Goal: Task Accomplishment & Management: Use online tool/utility

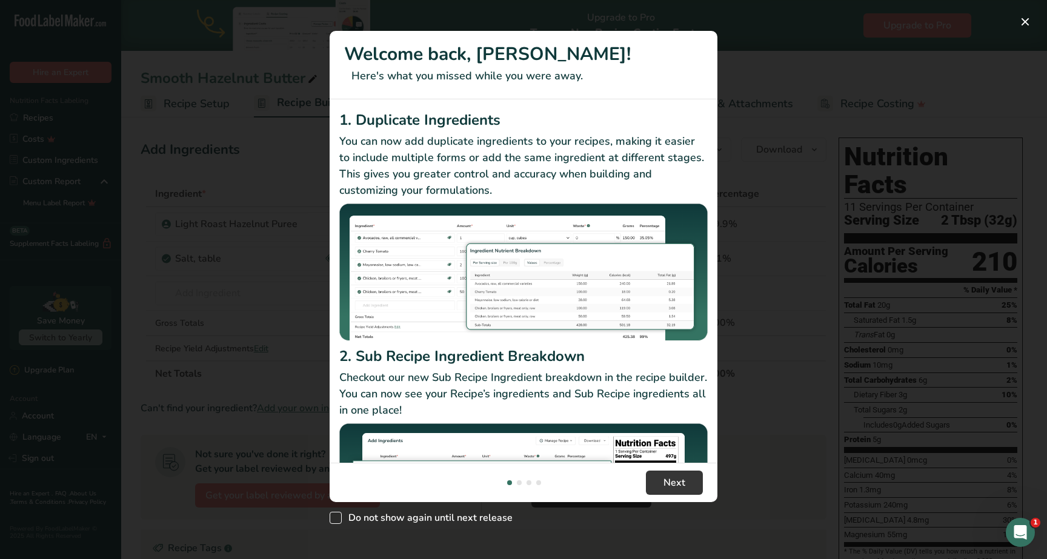
click at [484, 521] on span "Do not show again until next release" at bounding box center [427, 518] width 171 height 12
click at [338, 521] on input "Do not show again until next release" at bounding box center [334, 518] width 8 height 8
checkbox input "true"
click at [674, 492] on button "Next" at bounding box center [674, 483] width 57 height 24
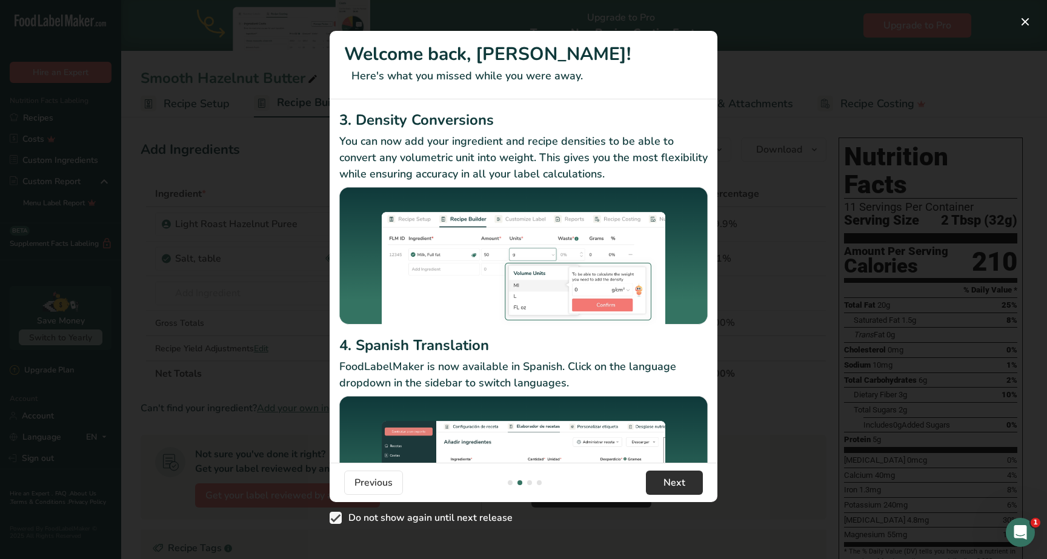
click at [674, 492] on button "Next" at bounding box center [674, 483] width 57 height 24
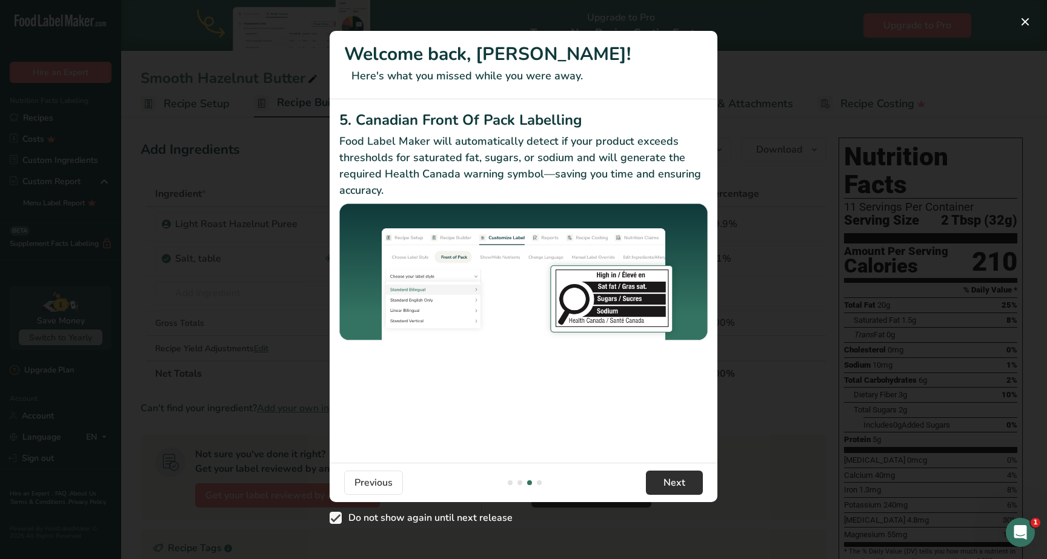
click at [674, 492] on button "Next" at bounding box center [674, 483] width 57 height 24
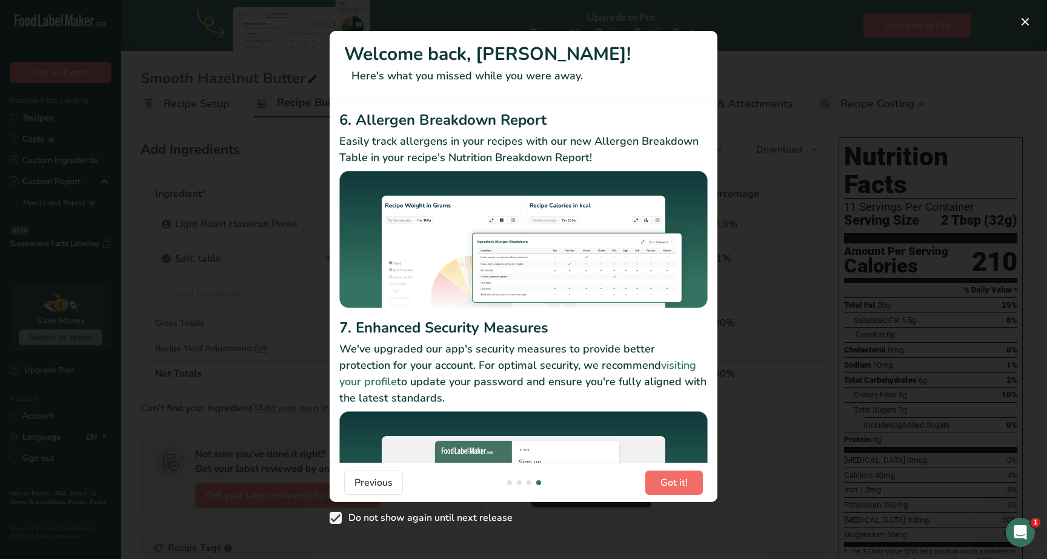
click at [674, 492] on button "Got it!" at bounding box center [674, 483] width 58 height 24
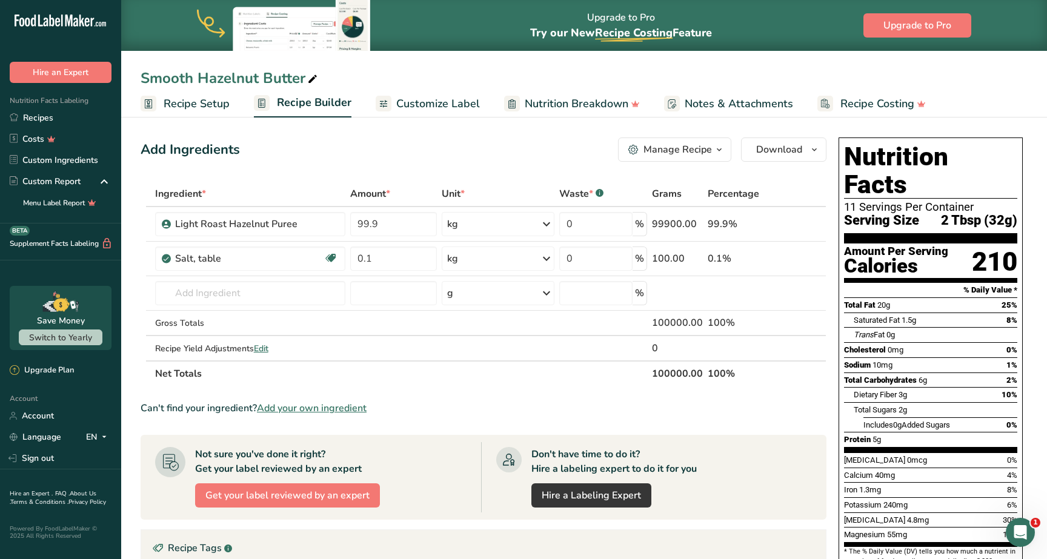
click at [191, 108] on span "Recipe Setup" at bounding box center [197, 104] width 66 height 16
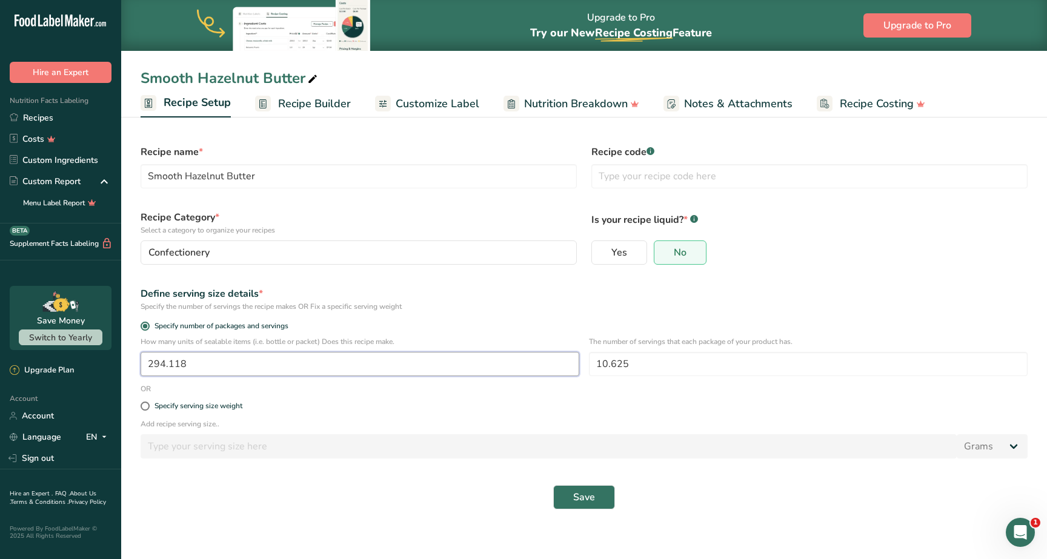
click at [282, 367] on input "294.118" at bounding box center [360, 364] width 439 height 24
type input "300"
click at [400, 413] on div "Specify serving size weight" at bounding box center [584, 407] width 902 height 24
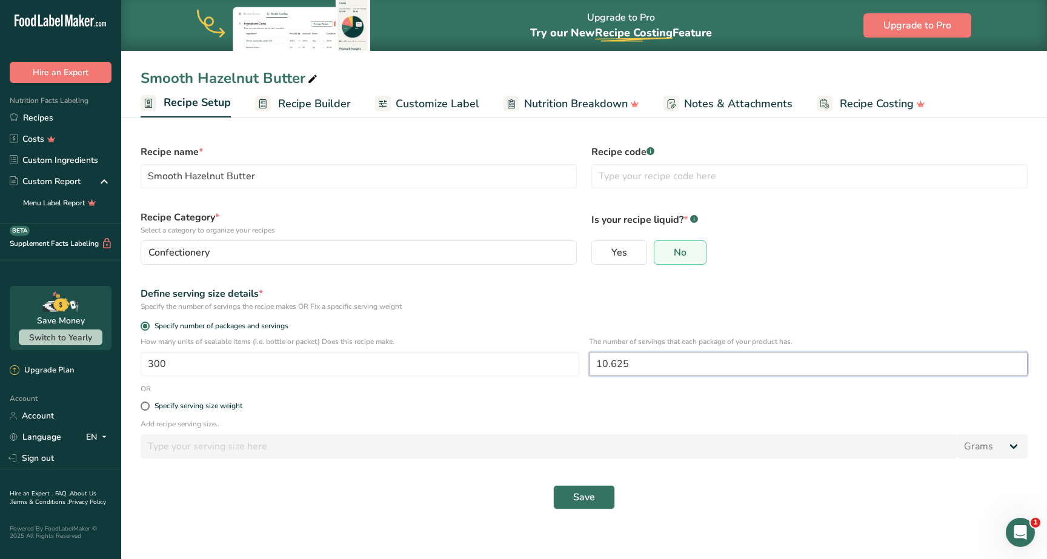
click at [667, 365] on input "10.625" at bounding box center [808, 364] width 439 height 24
click at [153, 404] on span "Specify serving size weight" at bounding box center [196, 406] width 93 height 9
click at [148, 404] on input "Specify serving size weight" at bounding box center [145, 406] width 8 height 8
radio input "true"
radio input "false"
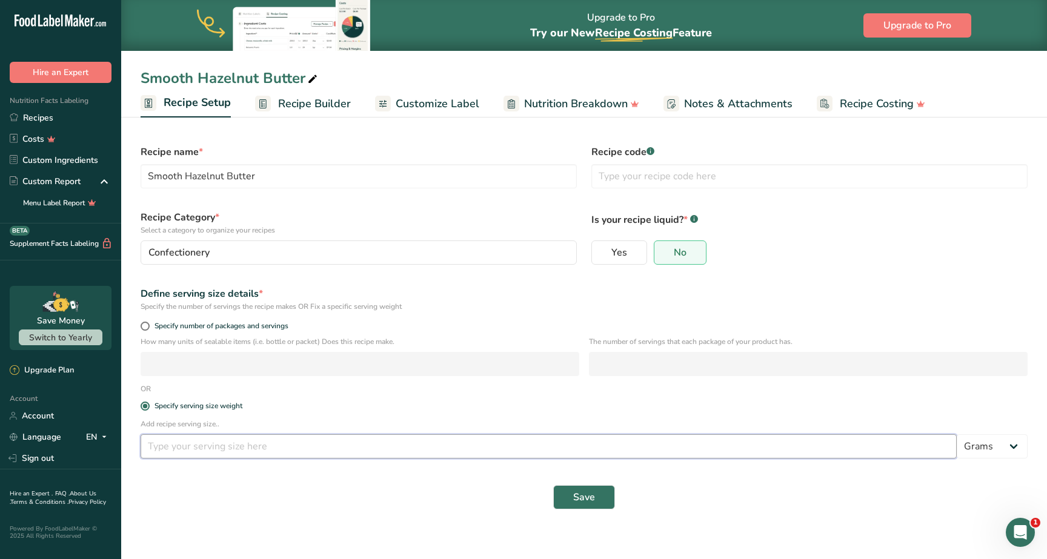
click at [195, 450] on input "number" at bounding box center [549, 446] width 816 height 24
type input "32"
click at [588, 499] on span "Save" at bounding box center [584, 497] width 22 height 15
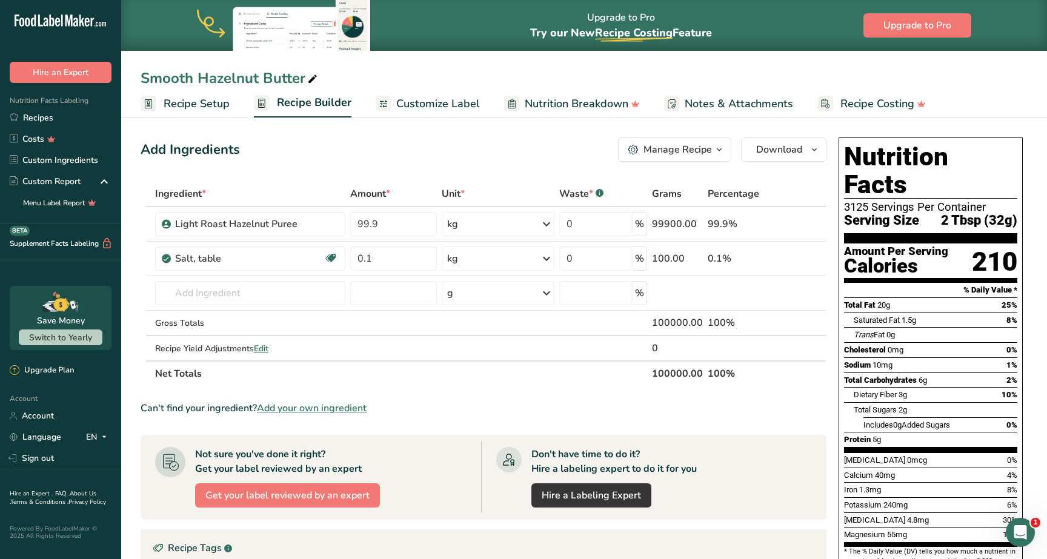
click at [210, 101] on span "Recipe Setup" at bounding box center [197, 104] width 66 height 16
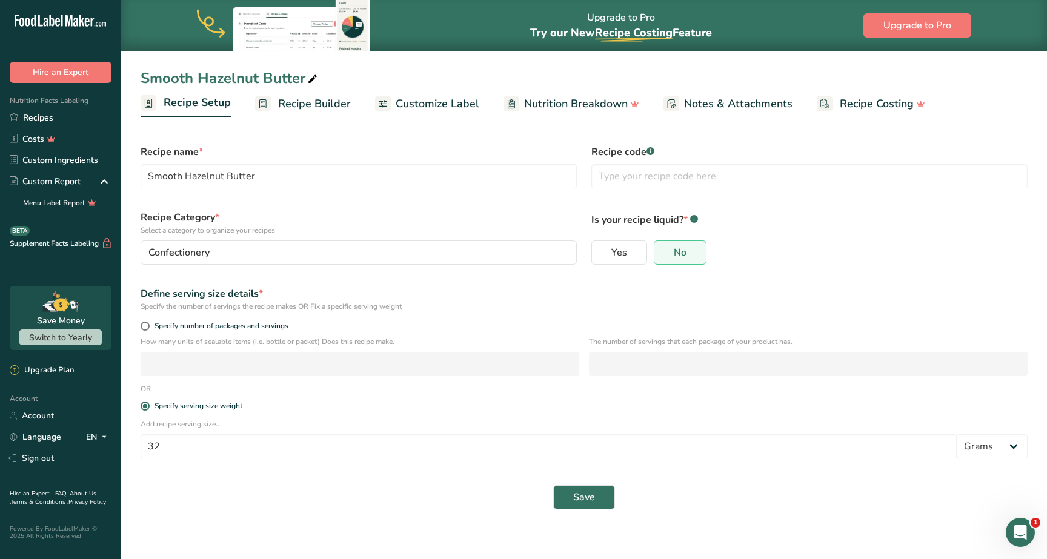
click at [320, 102] on span "Recipe Builder" at bounding box center [314, 104] width 73 height 16
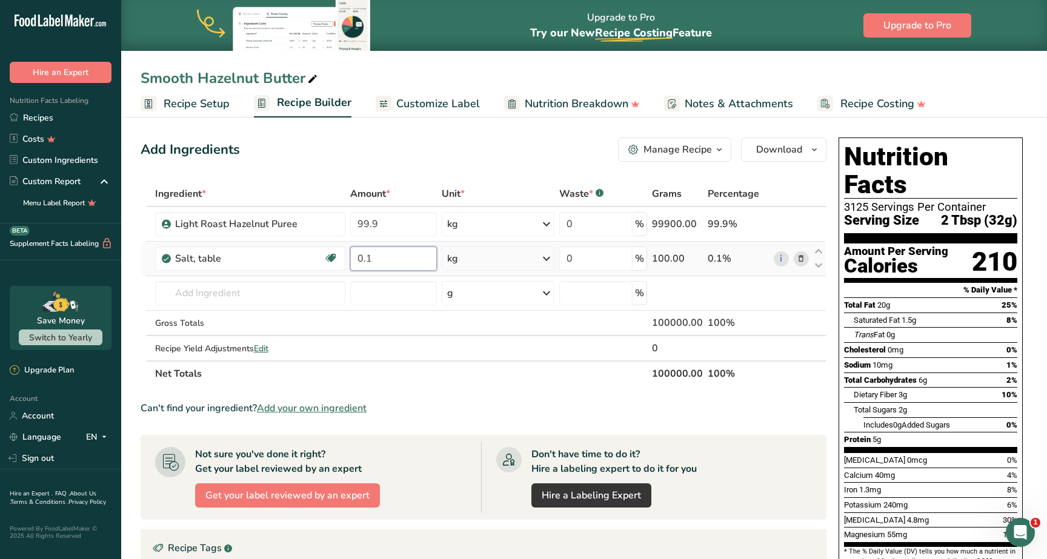
click at [385, 262] on input "0.1" at bounding box center [393, 259] width 87 height 24
type input "0.5"
click at [397, 227] on div "Ingredient * Amount * Unit * Waste * .a-a{fill:#347362;}.b-a{fill:#fff;} Grams …" at bounding box center [484, 283] width 686 height 205
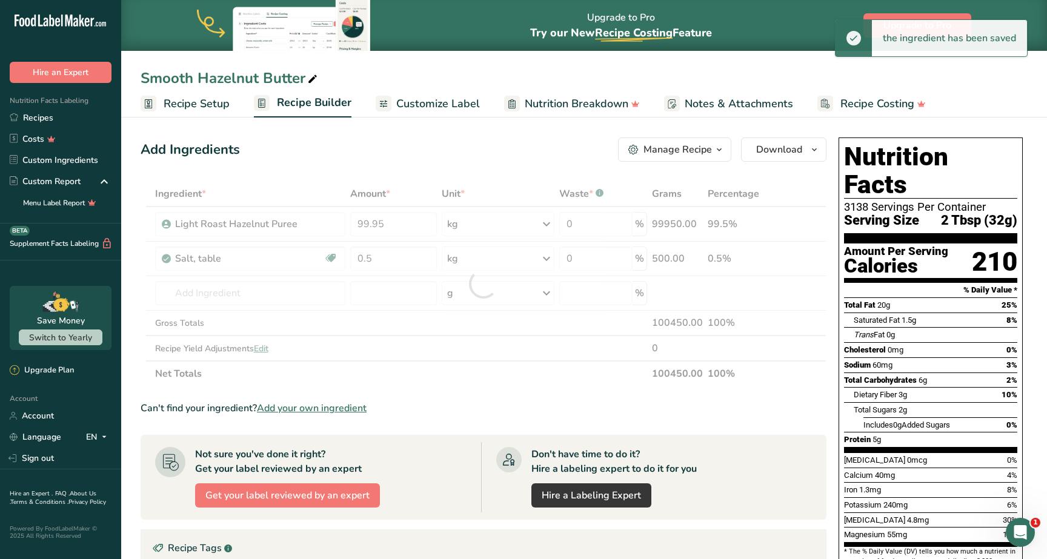
click at [1024, 392] on div "Nutrition Facts 3138 Servings Per Container Serving Size 2 Tbsp (32g) Amount Pe…" at bounding box center [931, 366] width 194 height 467
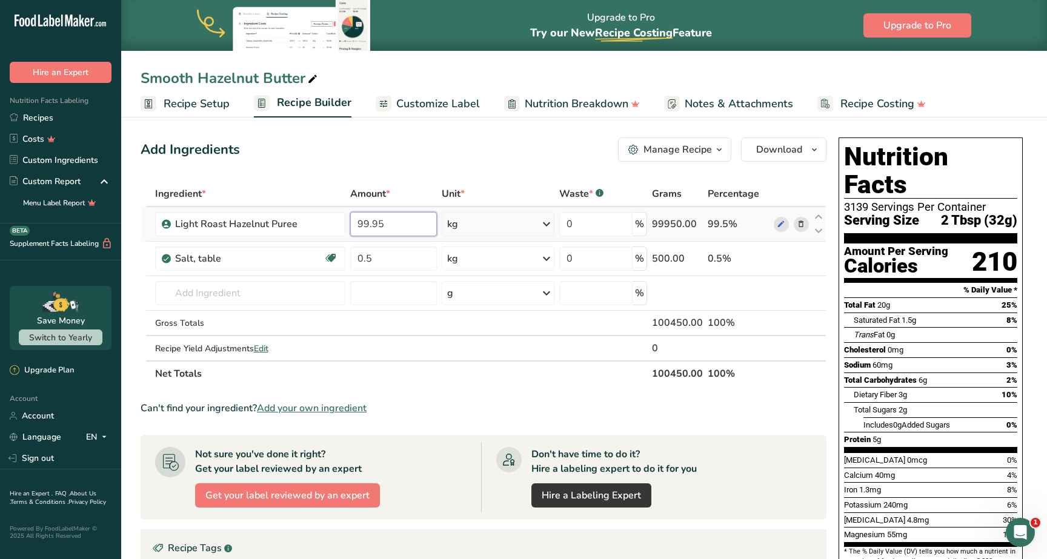
click at [394, 219] on input "99.95" at bounding box center [393, 224] width 87 height 24
type input "99.5"
click at [482, 163] on div "Add Ingredients Manage Recipe Delete Recipe Duplicate Recipe Scale Recipe Save …" at bounding box center [487, 452] width 693 height 639
click at [48, 116] on link "Recipes" at bounding box center [60, 117] width 121 height 21
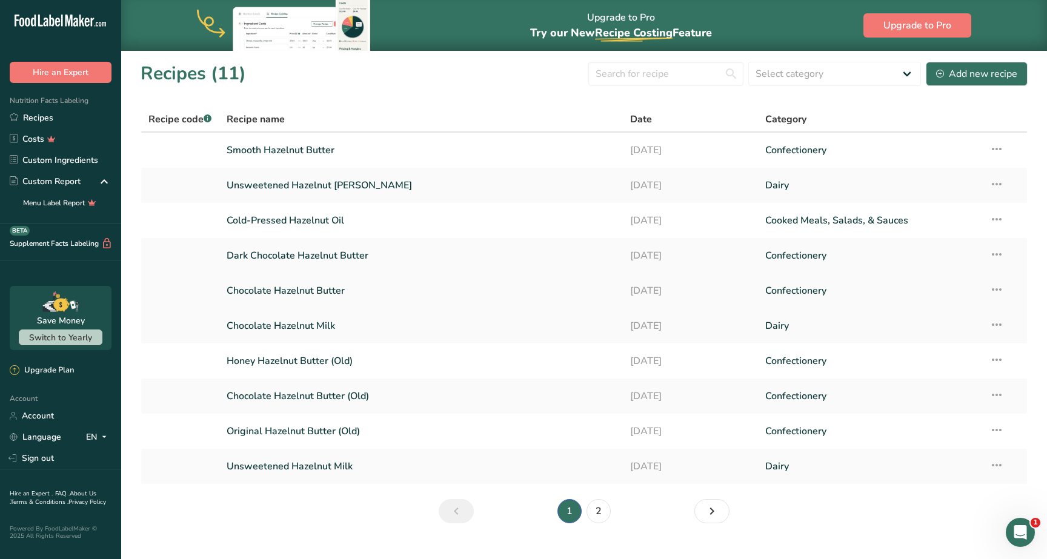
click at [459, 288] on link "Chocolate Hazelnut Butter" at bounding box center [422, 290] width 390 height 25
click at [993, 286] on icon at bounding box center [997, 290] width 15 height 22
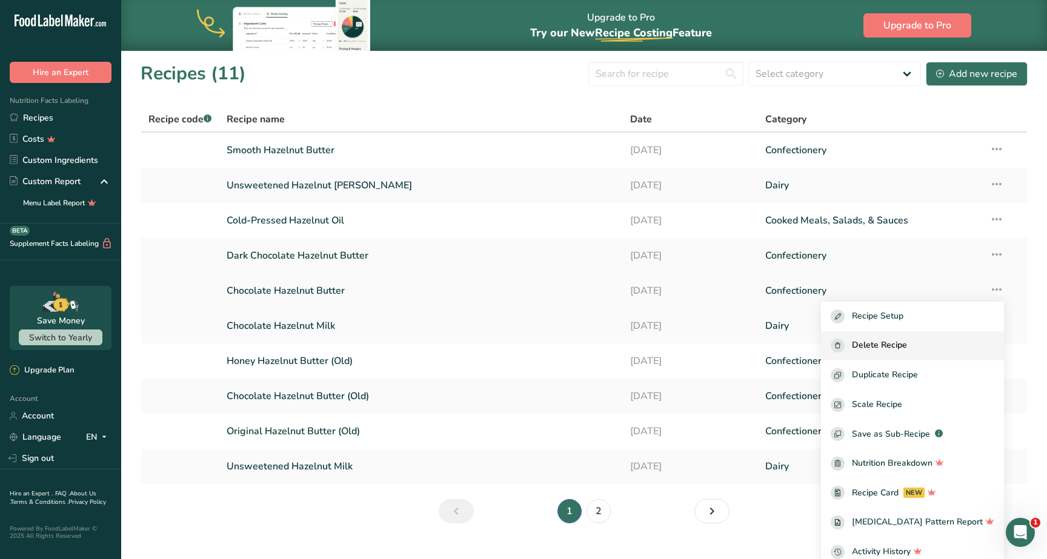
click at [907, 341] on span "Delete Recipe" at bounding box center [879, 346] width 55 height 14
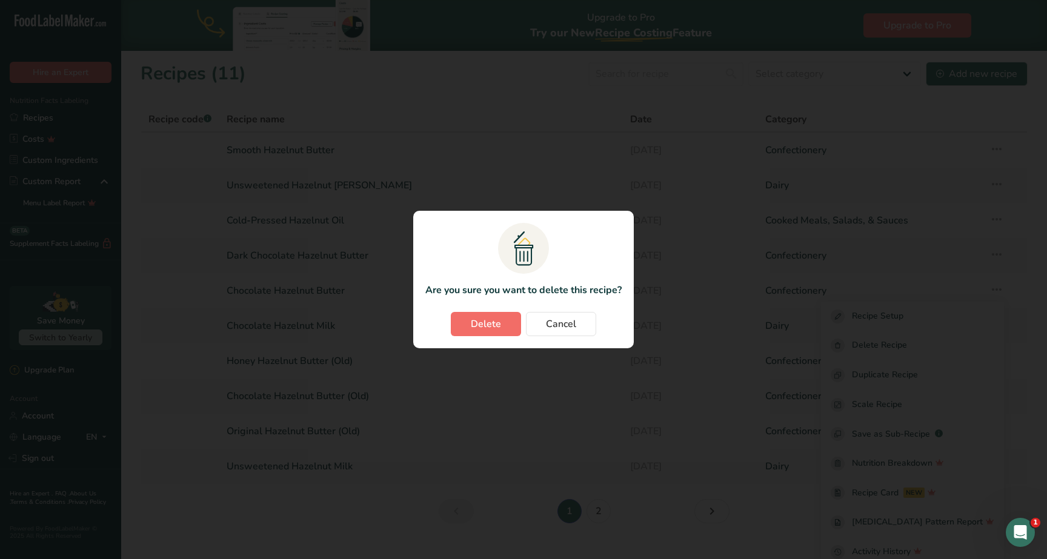
click at [506, 323] on button "Delete" at bounding box center [486, 324] width 70 height 24
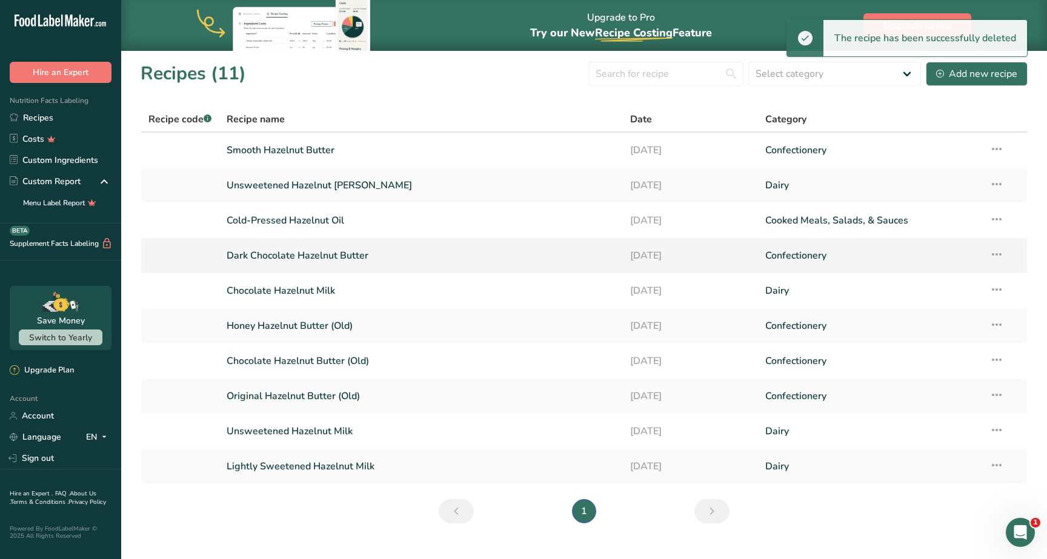
click at [992, 252] on icon at bounding box center [997, 255] width 15 height 22
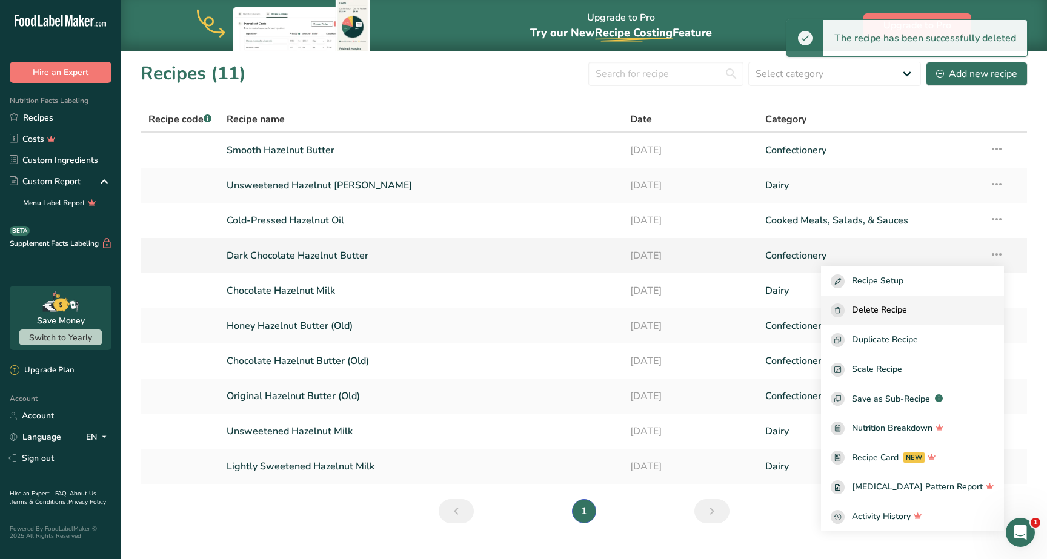
click at [903, 309] on span "Delete Recipe" at bounding box center [879, 311] width 55 height 14
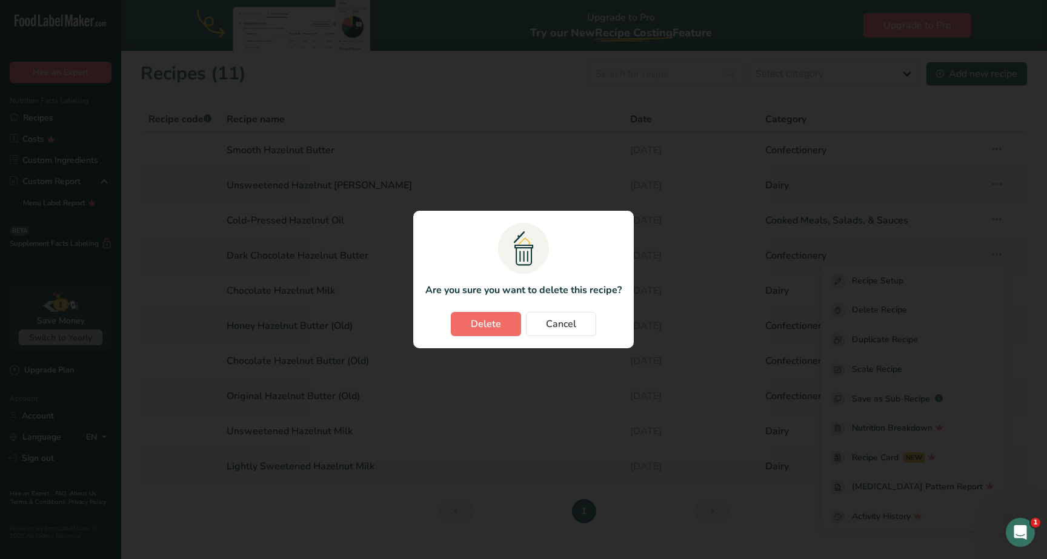
click at [496, 323] on span "Delete" at bounding box center [486, 324] width 30 height 15
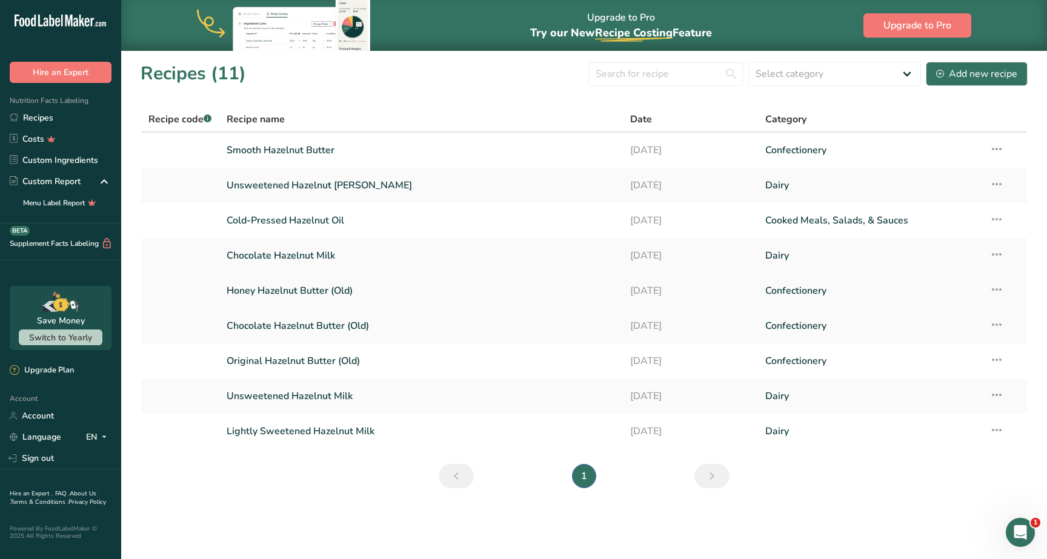
click at [994, 289] on icon at bounding box center [997, 290] width 15 height 22
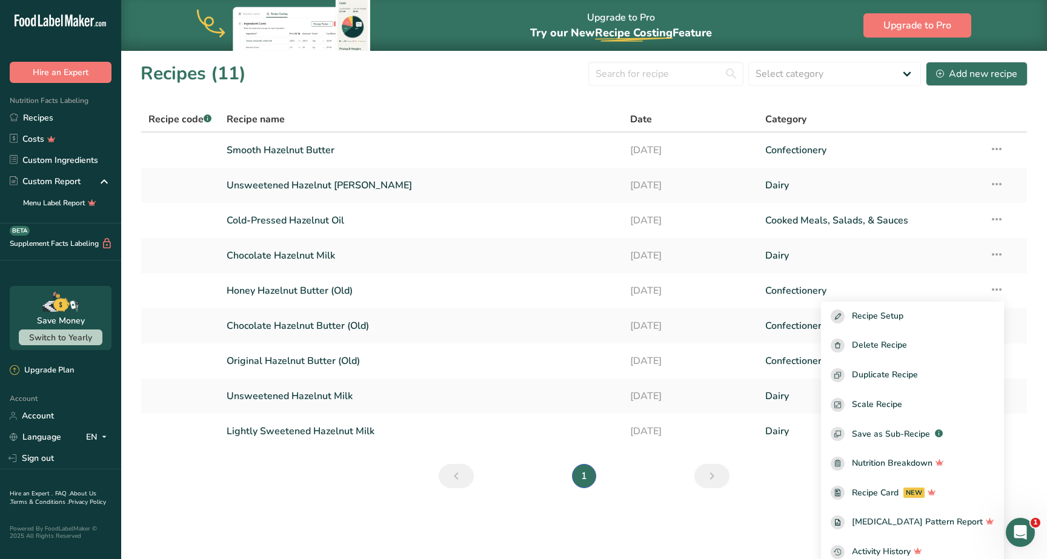
click at [315, 494] on section "Recipes (11) Select category All Baked Goods [GEOGRAPHIC_DATA] Confectionery Co…" at bounding box center [584, 279] width 926 height 458
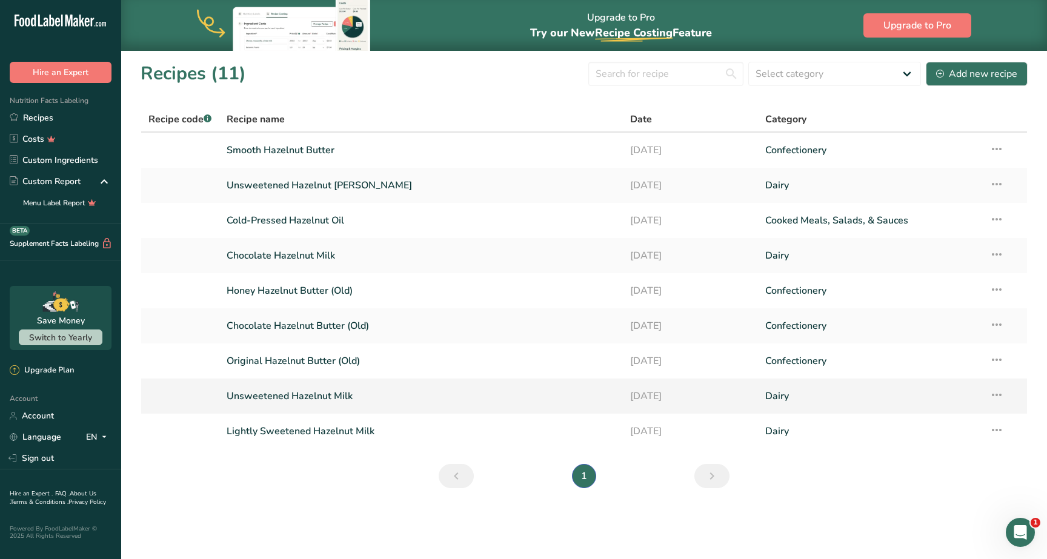
click at [336, 410] on td "Unsweetened Hazelnut Milk" at bounding box center [421, 396] width 404 height 35
click at [329, 399] on link "Unsweetened Hazelnut Milk" at bounding box center [422, 396] width 390 height 25
click at [326, 155] on link "Smooth Hazelnut Butter" at bounding box center [422, 150] width 390 height 25
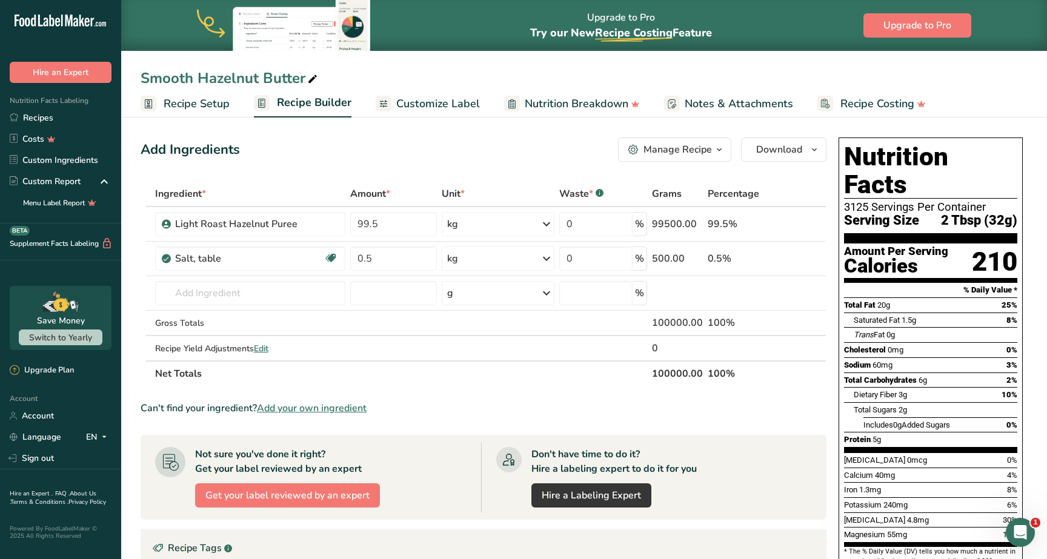
click at [188, 99] on span "Recipe Setup" at bounding box center [197, 104] width 66 height 16
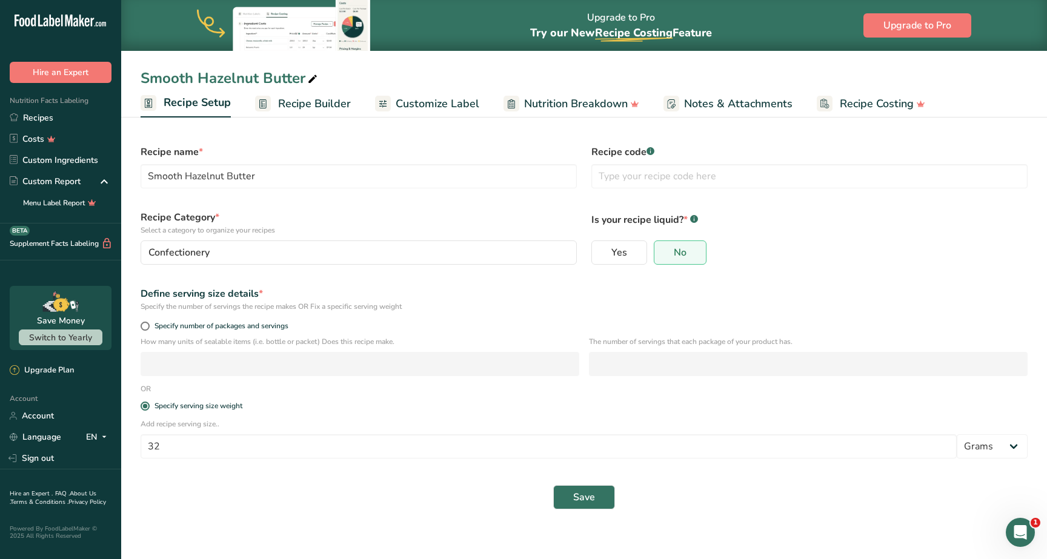
click at [314, 81] on icon at bounding box center [312, 79] width 11 height 17
click at [376, 68] on input "Smooth Hazelnut Butter" at bounding box center [584, 78] width 887 height 22
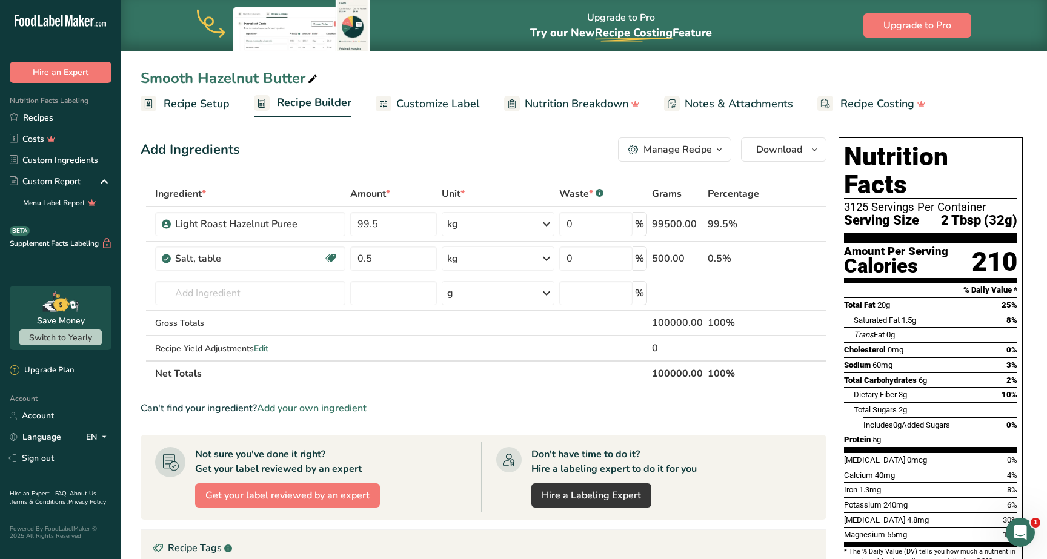
click at [714, 154] on icon "button" at bounding box center [719, 149] width 10 height 15
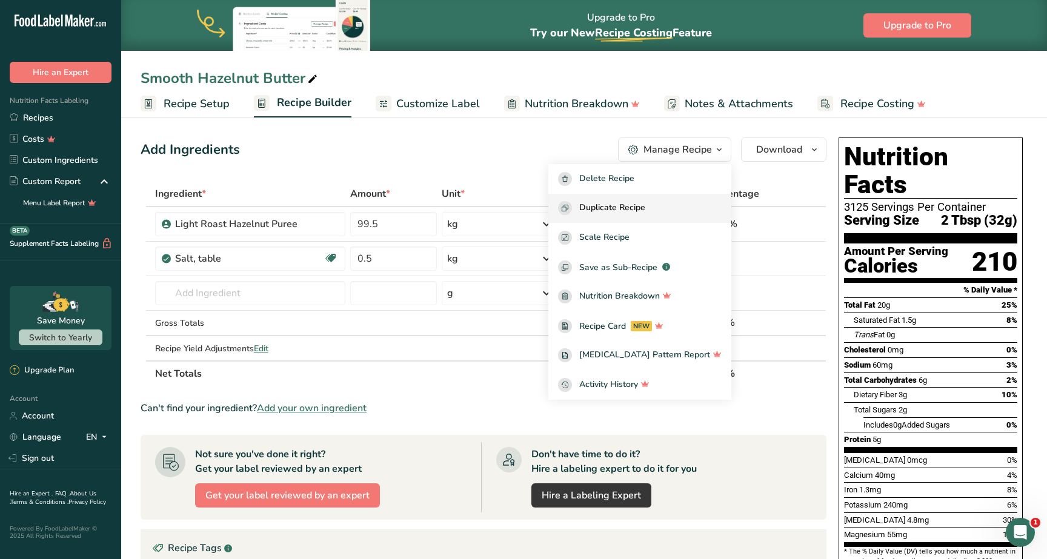
click at [645, 203] on span "Duplicate Recipe" at bounding box center [612, 208] width 66 height 14
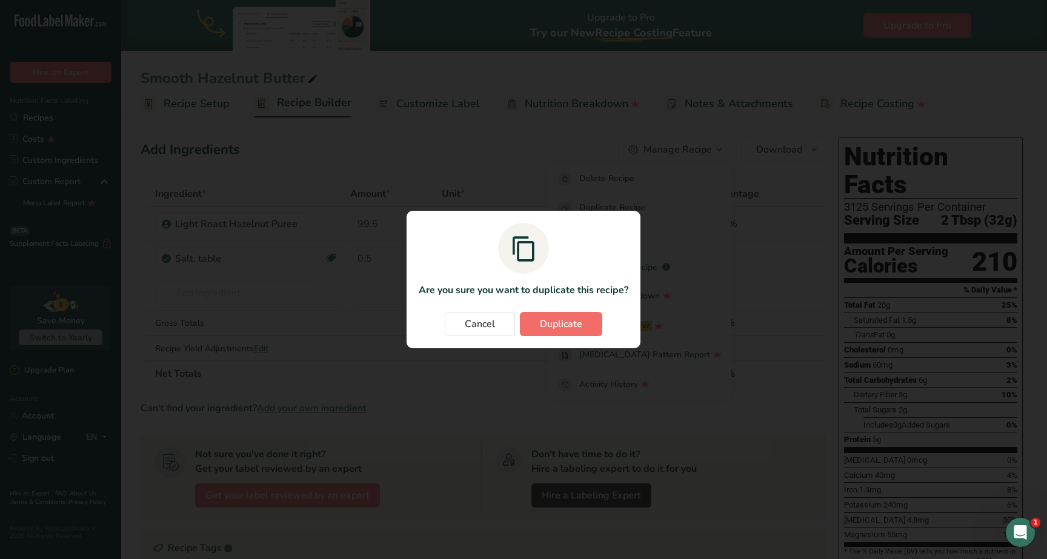
click at [559, 330] on span "Duplicate" at bounding box center [561, 324] width 42 height 15
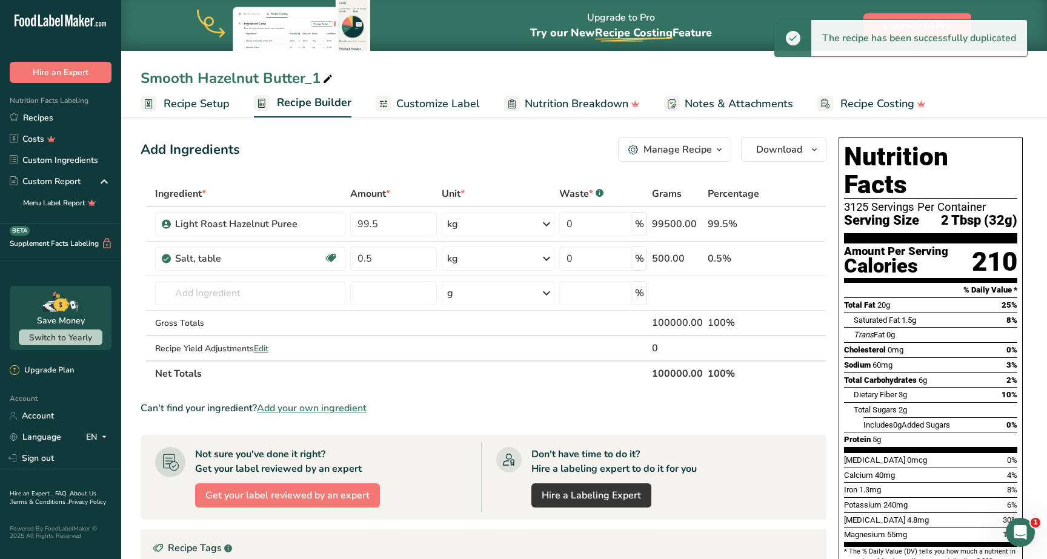
click at [329, 78] on icon at bounding box center [327, 79] width 11 height 17
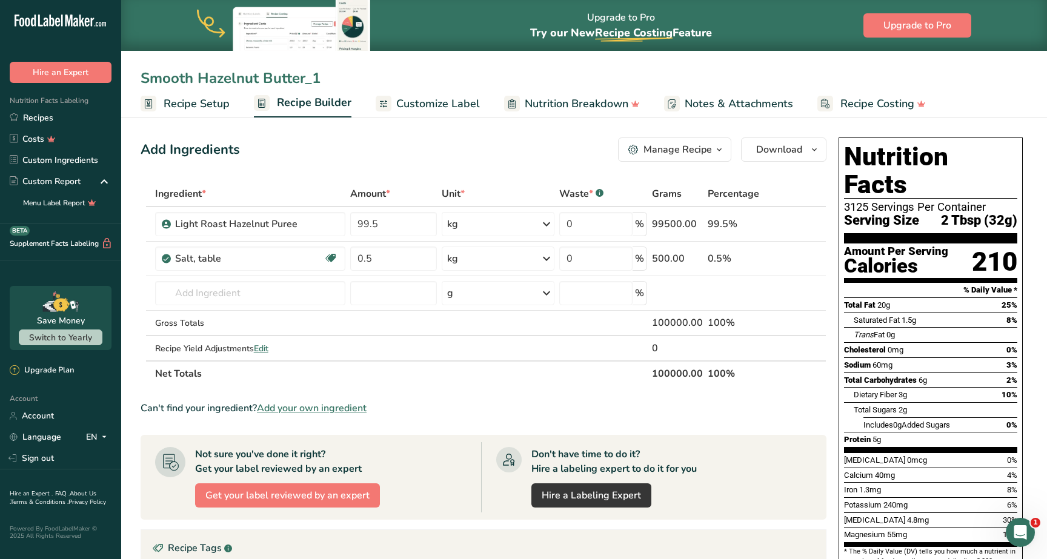
click at [325, 76] on input "Smooth Hazelnut Butter_1" at bounding box center [584, 78] width 887 height 22
click at [145, 72] on input "Smooth Hazelnut Butter" at bounding box center [584, 78] width 887 height 22
click at [463, 67] on input "Chocolate Smooth Hazelnut Butter" at bounding box center [584, 78] width 887 height 22
type input "Chocolate Smooth Hazelnut Butter"
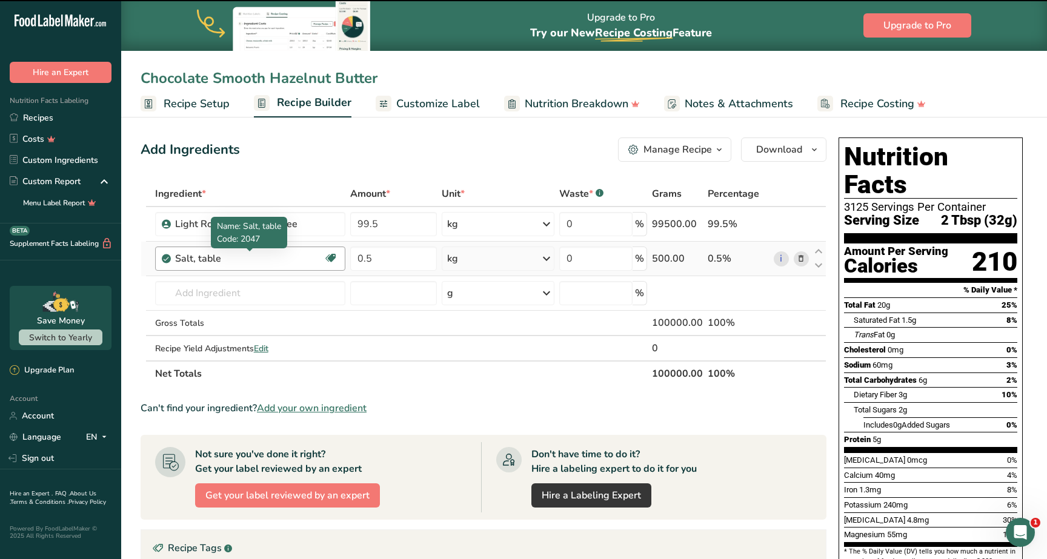
click at [215, 260] on div "Salt, table" at bounding box center [249, 258] width 149 height 15
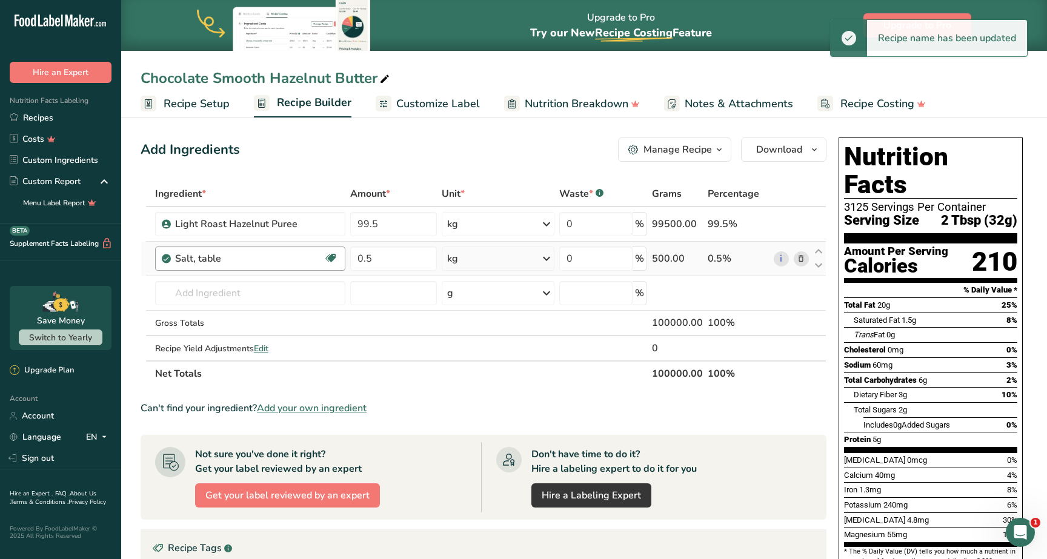
click at [257, 260] on div "Salt, table" at bounding box center [249, 258] width 149 height 15
click at [275, 259] on div "Salt, table" at bounding box center [249, 258] width 149 height 15
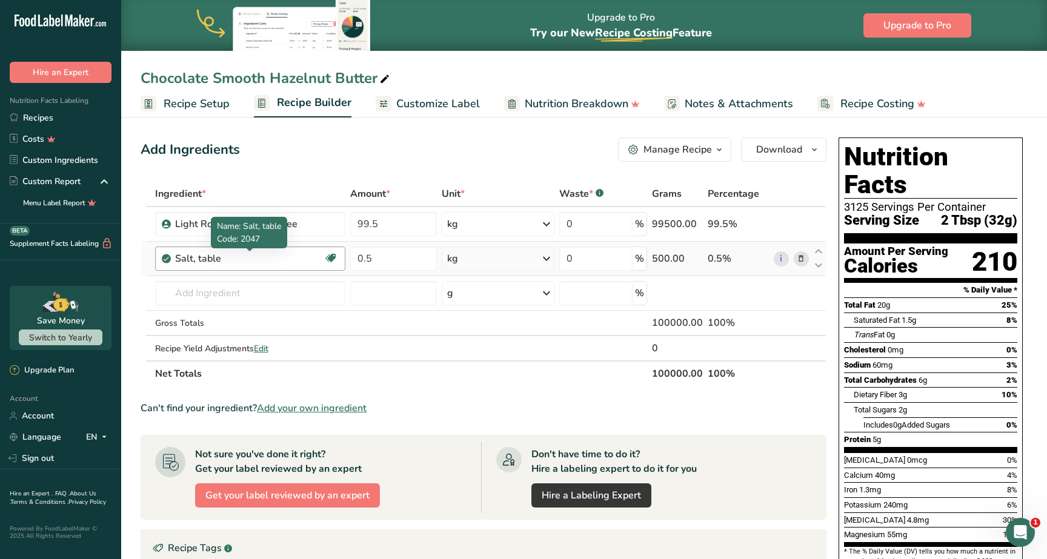
click at [262, 264] on div "Salt, table" at bounding box center [249, 258] width 149 height 15
click at [800, 262] on icon at bounding box center [801, 259] width 8 height 13
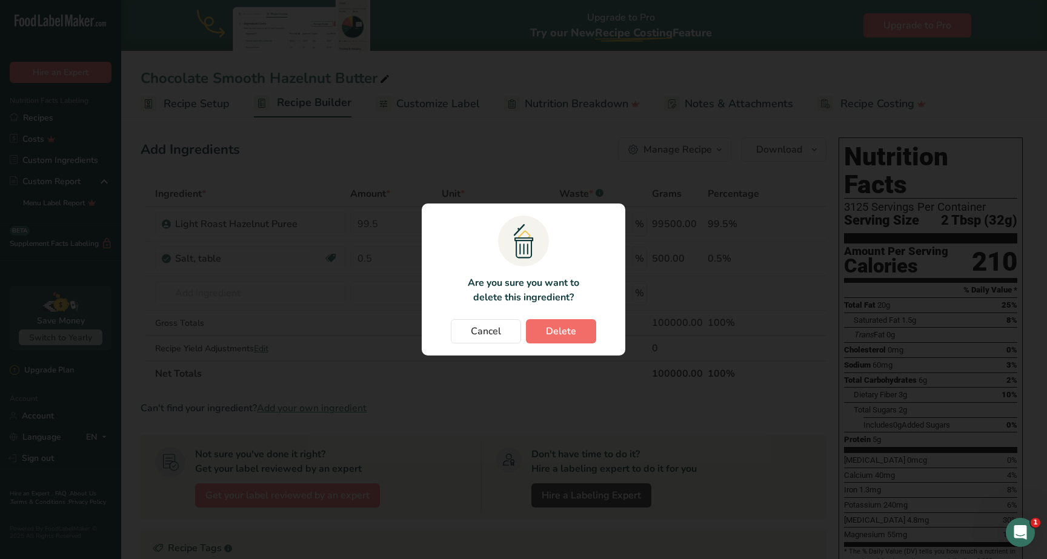
click at [566, 338] on span "Delete" at bounding box center [561, 331] width 30 height 15
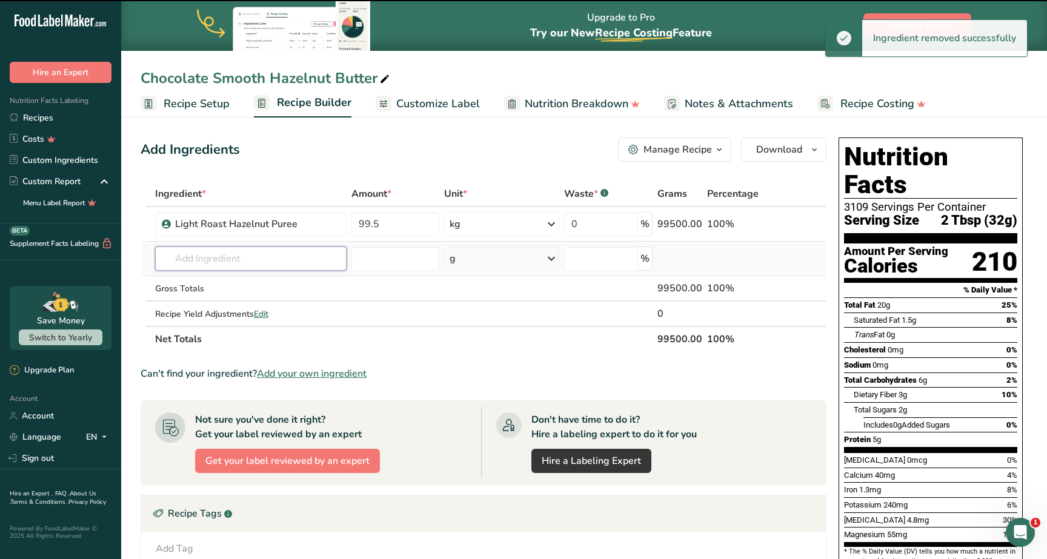
click at [243, 262] on input "text" at bounding box center [251, 259] width 192 height 24
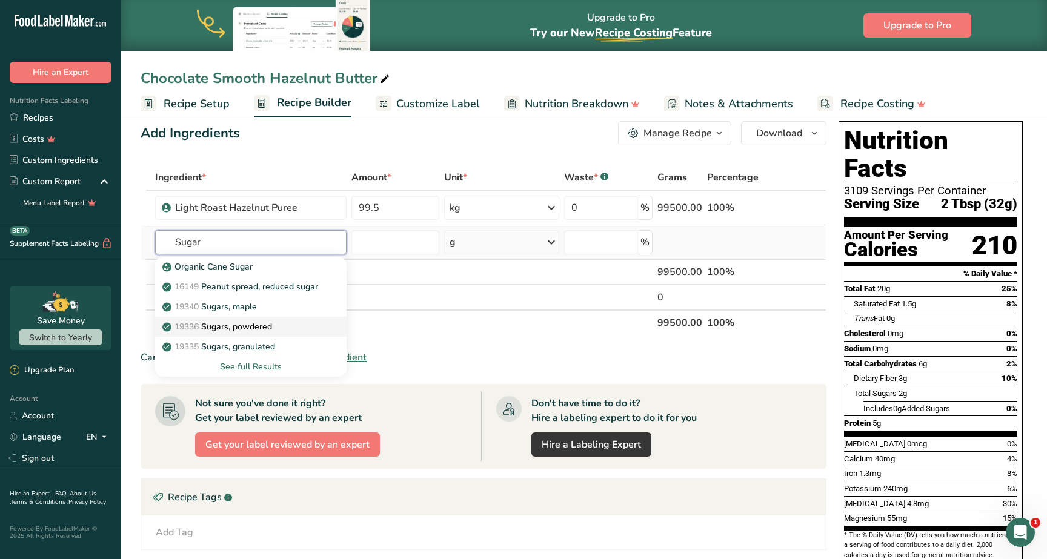
scroll to position [20, 0]
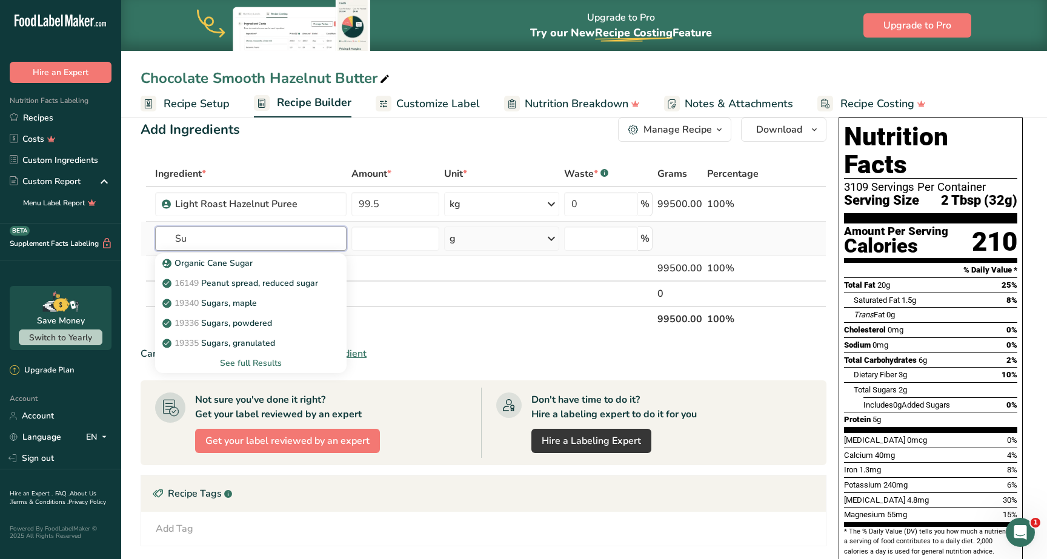
type input "S"
type input "[PERSON_NAME]"
click at [268, 264] on p "Kayseri Seker Beet Sugar" at bounding box center [220, 263] width 110 height 13
type input "Kayseri Seker Beet Sugar"
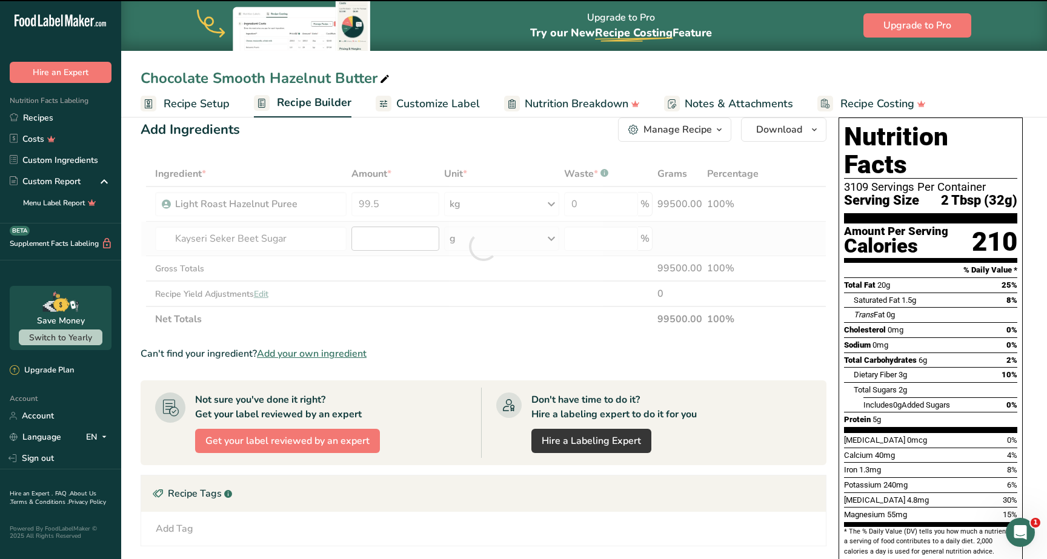
type input "0"
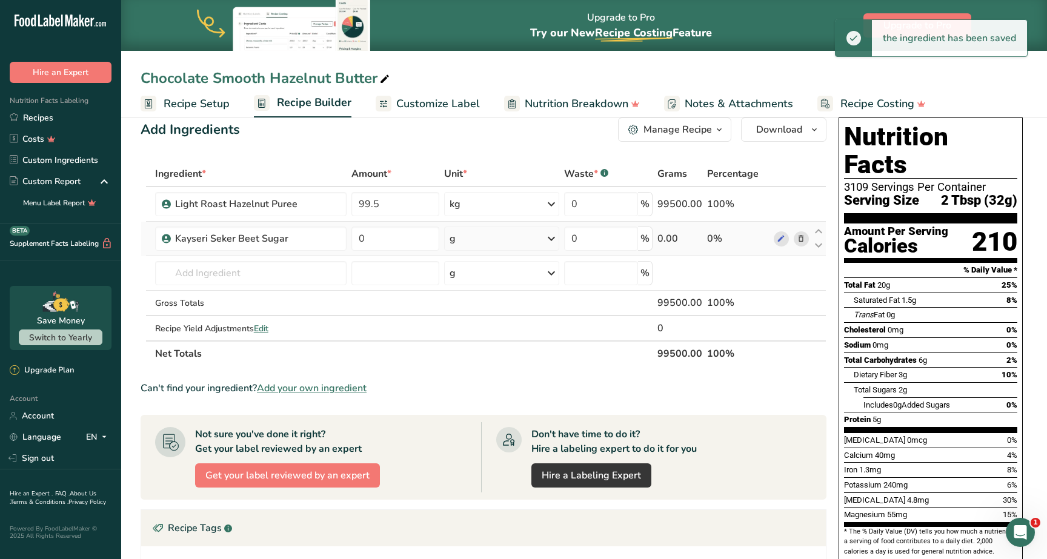
click at [479, 234] on div "g" at bounding box center [501, 239] width 115 height 24
click at [474, 300] on div "kg" at bounding box center [502, 302] width 102 height 18
click at [387, 235] on input "0" at bounding box center [395, 239] width 88 height 24
type input "20"
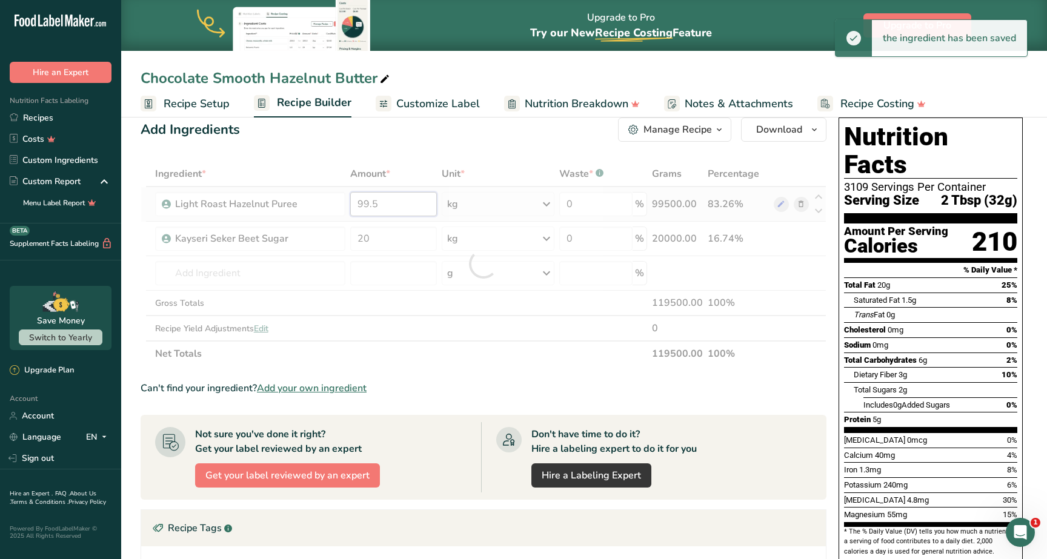
click at [398, 206] on div "Ingredient * Amount * Unit * Waste * .a-a{fill:#347362;}.b-a{fill:#fff;} Grams …" at bounding box center [484, 263] width 686 height 205
click at [398, 206] on div at bounding box center [484, 263] width 686 height 205
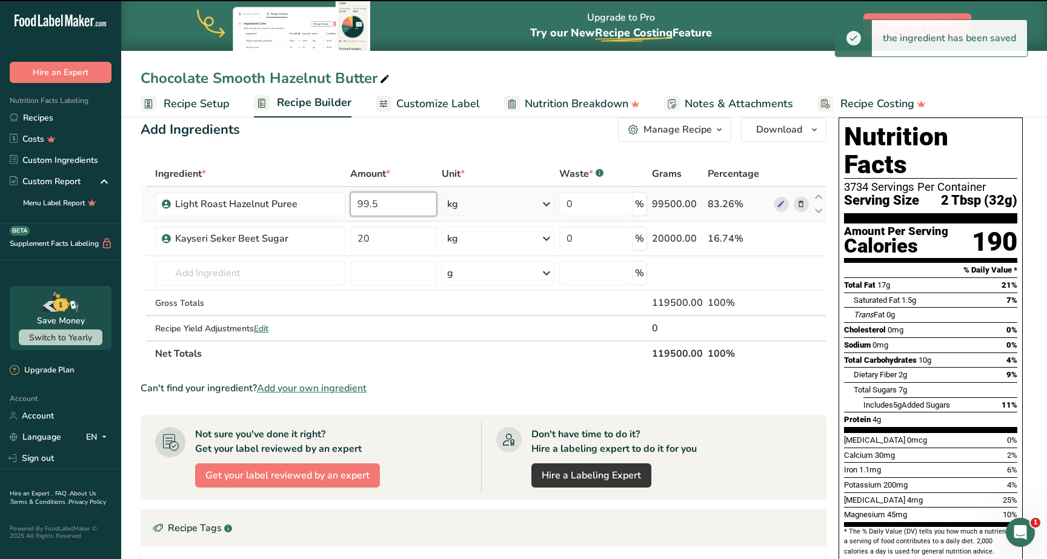
click at [384, 203] on input "99.5" at bounding box center [393, 204] width 87 height 24
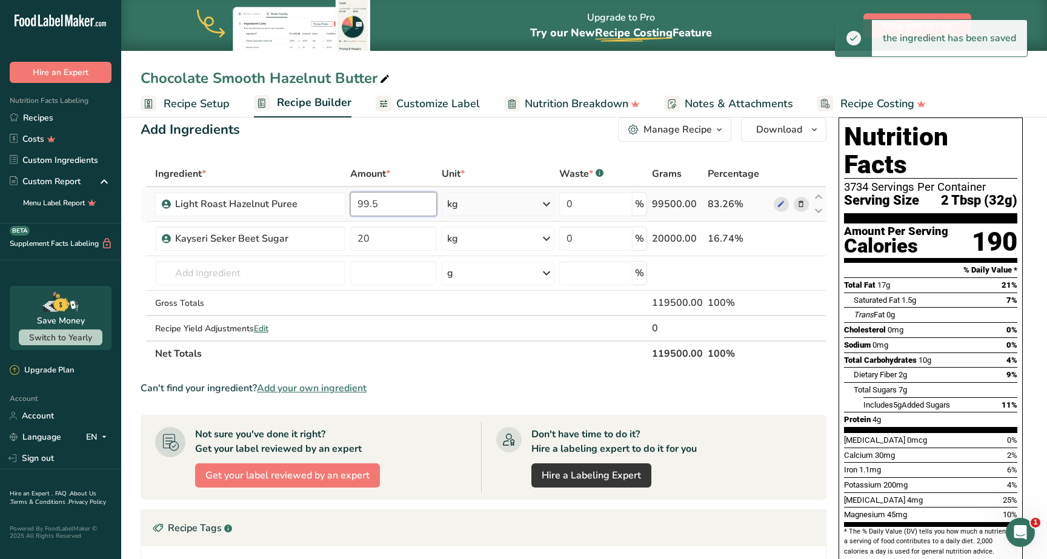
click at [384, 203] on input "99.5" at bounding box center [393, 204] width 87 height 24
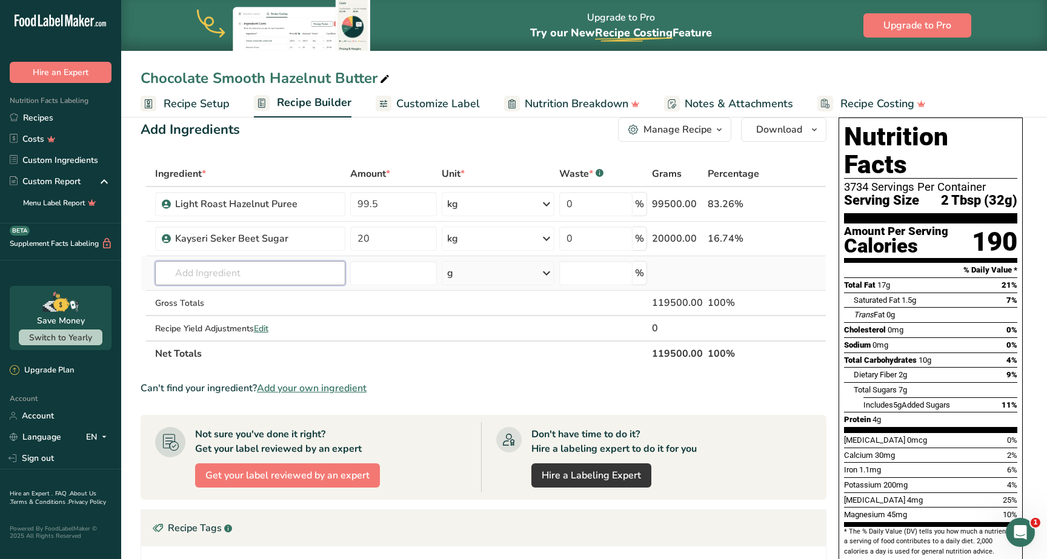
click at [242, 277] on div "Ingredient * Amount * Unit * Waste * .a-a{fill:#347362;}.b-a{fill:#fff;} Grams …" at bounding box center [484, 263] width 686 height 205
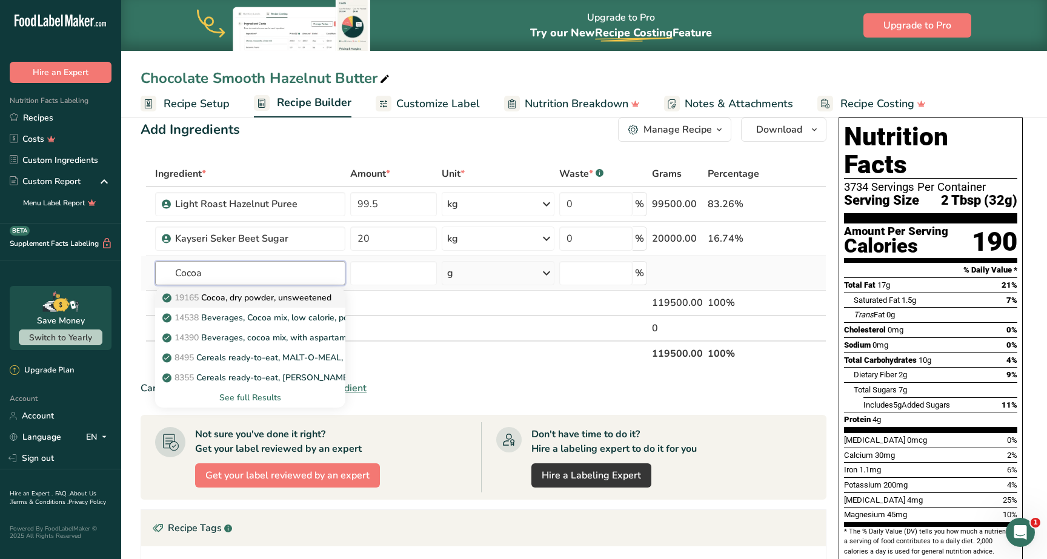
type input "Cocoa"
click at [285, 297] on p "19165 Cocoa, dry powder, unsweetened" at bounding box center [248, 297] width 167 height 13
type input "Cocoa, dry powder, unsweetened"
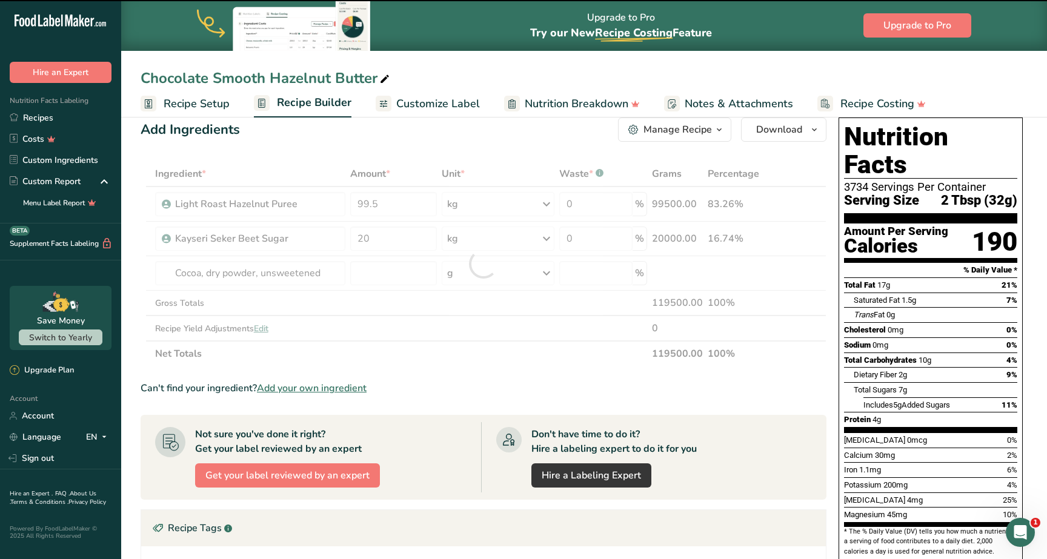
type input "0"
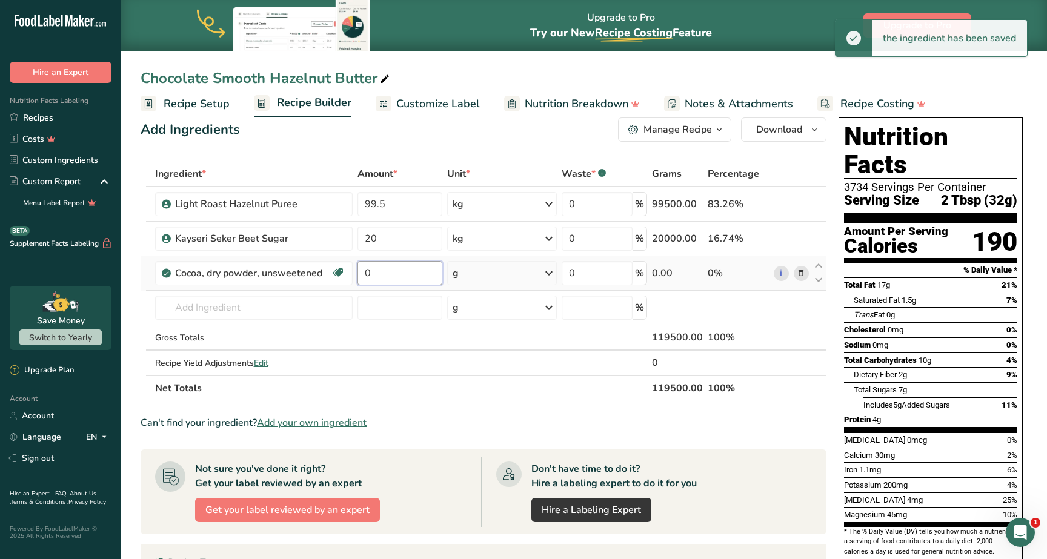
click at [402, 271] on input "0" at bounding box center [400, 273] width 85 height 24
type input "4"
click at [484, 276] on div "Ingredient * Amount * Unit * Waste * .a-a{fill:#347362;}.b-a{fill:#fff;} Grams …" at bounding box center [484, 281] width 686 height 240
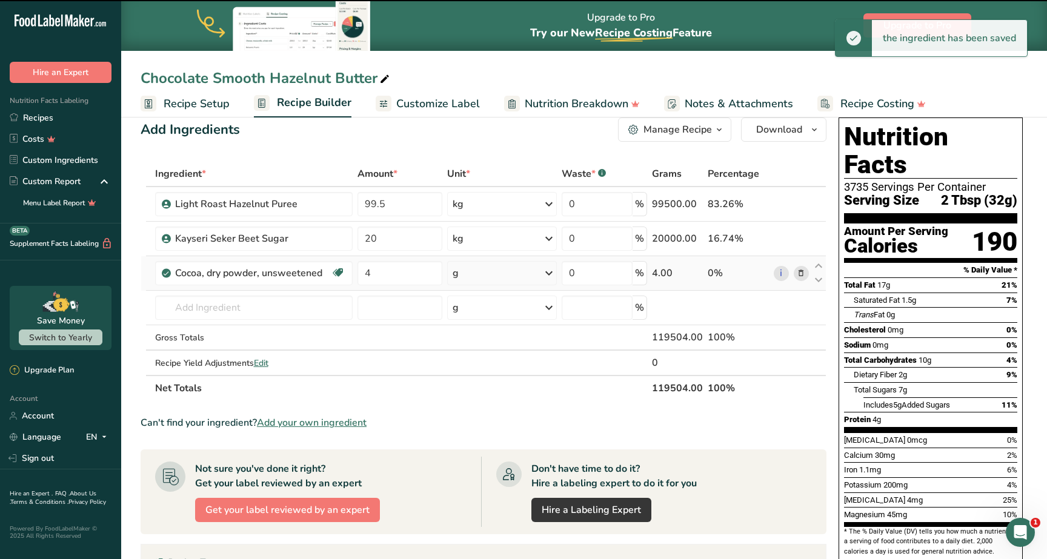
click at [491, 273] on div "g" at bounding box center [502, 273] width 110 height 24
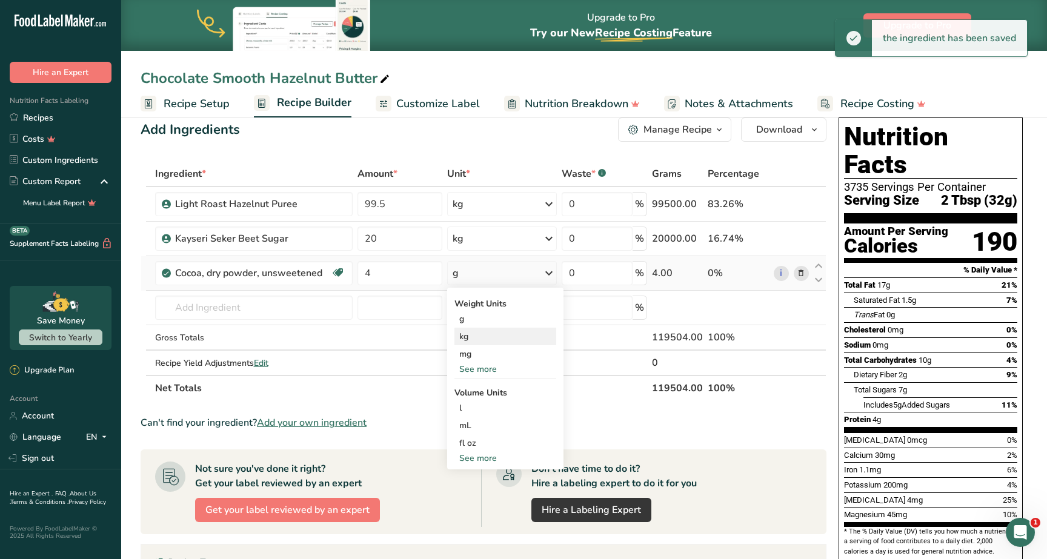
click at [496, 333] on div "kg" at bounding box center [505, 337] width 102 height 18
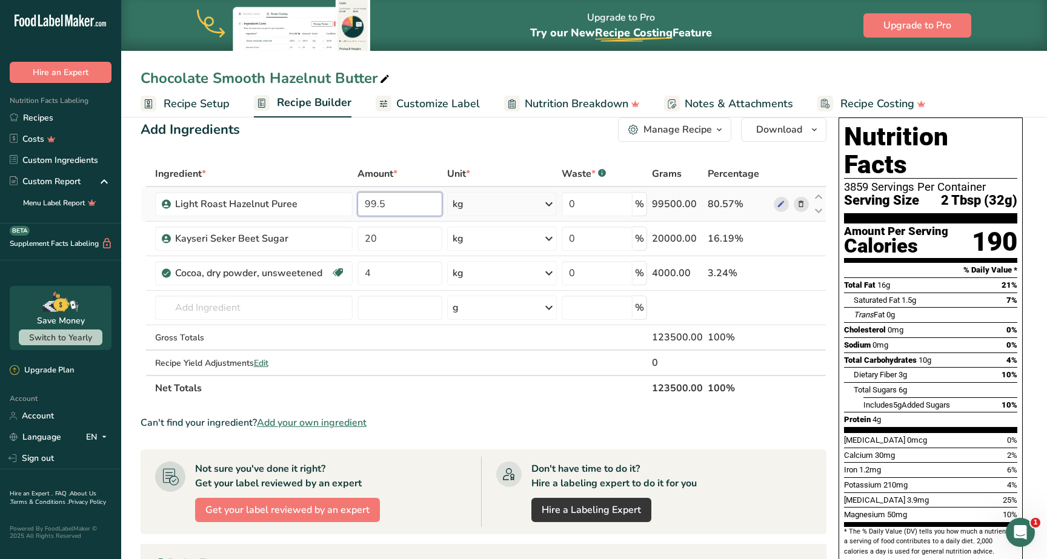
click at [388, 196] on input "99.5" at bounding box center [400, 204] width 85 height 24
click at [388, 197] on input "99.5" at bounding box center [400, 204] width 85 height 24
type input "76"
click at [534, 135] on div "Add Ingredients Manage Recipe Delete Recipe Duplicate Recipe Scale Recipe Save …" at bounding box center [484, 130] width 686 height 24
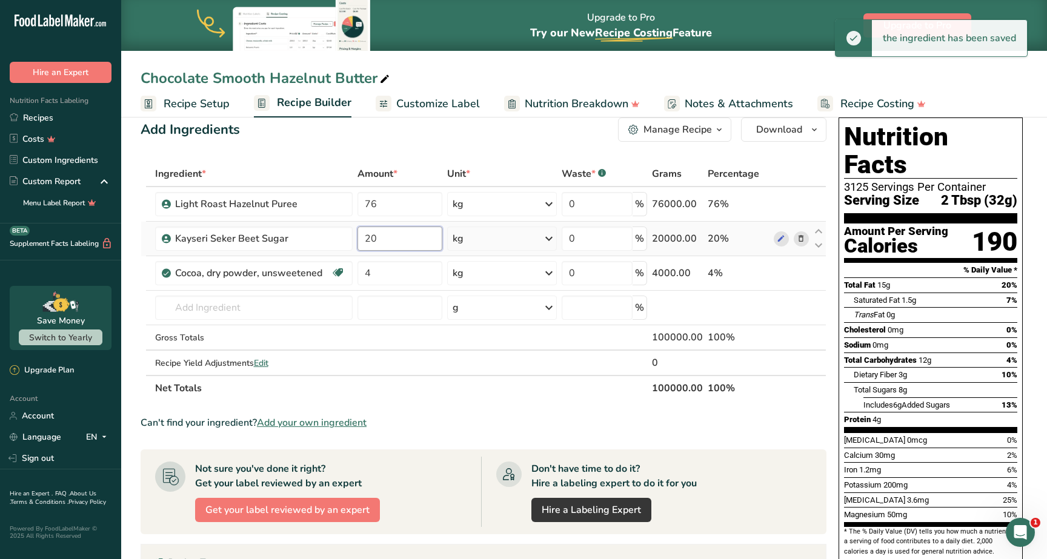
click at [388, 243] on input "20" at bounding box center [400, 239] width 85 height 24
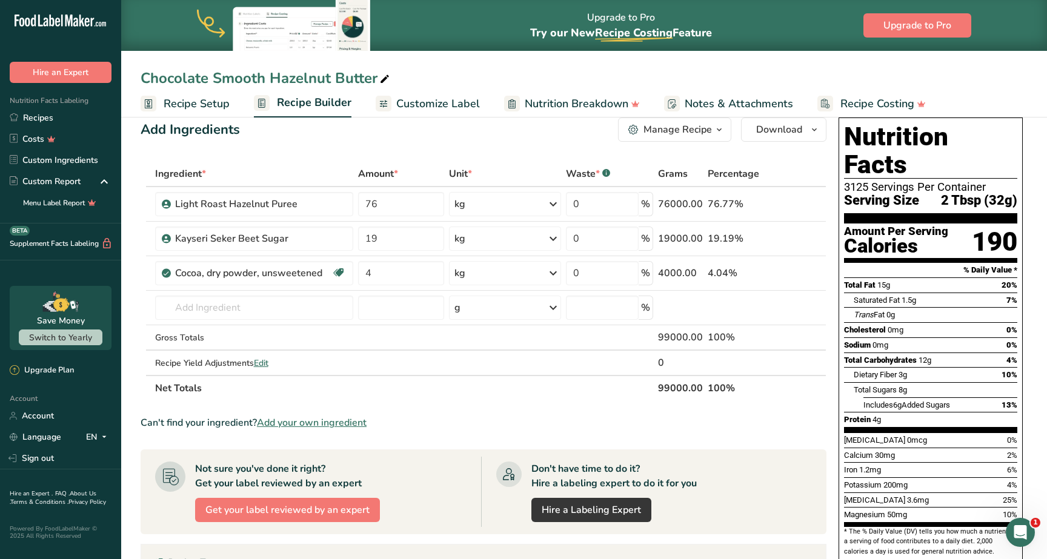
click at [420, 151] on div "Add Ingredients Manage Recipe Delete Recipe Duplicate Recipe Scale Recipe Save …" at bounding box center [487, 450] width 693 height 674
click at [392, 234] on input "19" at bounding box center [401, 239] width 86 height 24
click at [440, 135] on div "Add Ingredients Manage Recipe Delete Recipe Duplicate Recipe Scale Recipe Save …" at bounding box center [484, 130] width 686 height 24
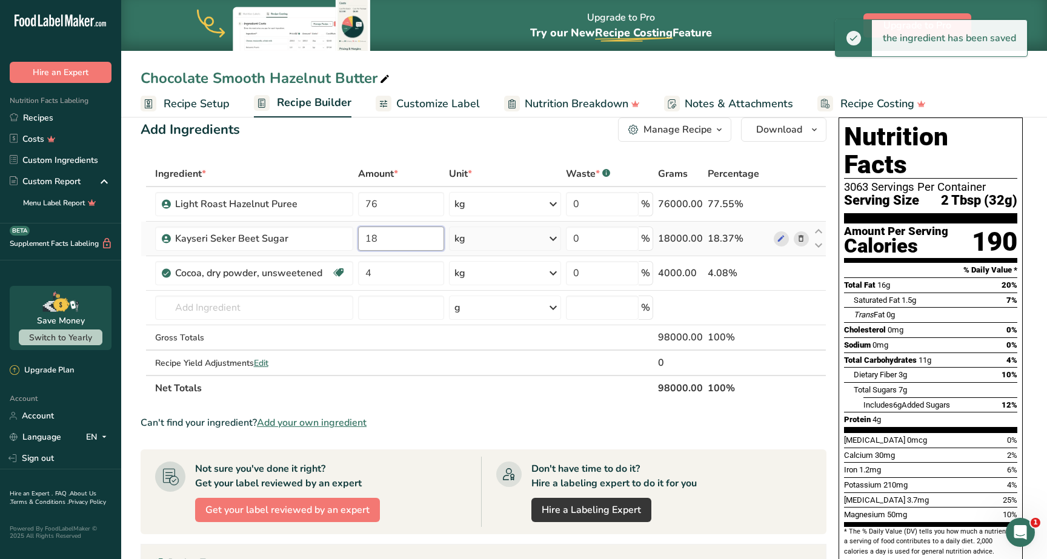
click at [407, 235] on input "18" at bounding box center [401, 239] width 86 height 24
click at [418, 157] on div "Add Ingredients Manage Recipe Delete Recipe Duplicate Recipe Scale Recipe Save …" at bounding box center [487, 450] width 693 height 674
click at [396, 233] on input "17" at bounding box center [401, 239] width 86 height 24
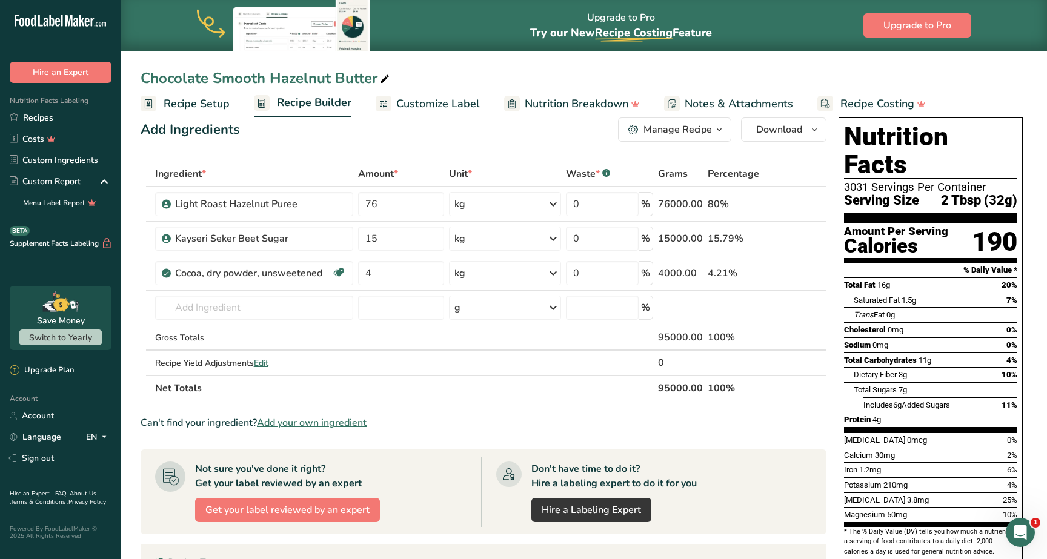
click at [427, 156] on div "Add Ingredients Manage Recipe Delete Recipe Duplicate Recipe Scale Recipe Save …" at bounding box center [487, 450] width 693 height 674
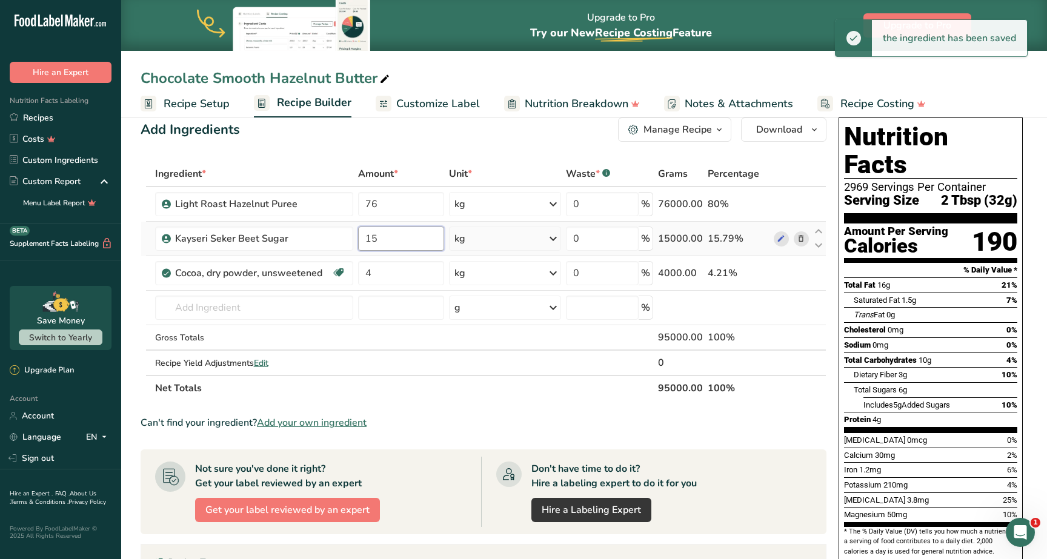
click at [393, 235] on input "15" at bounding box center [401, 239] width 86 height 24
type input "16"
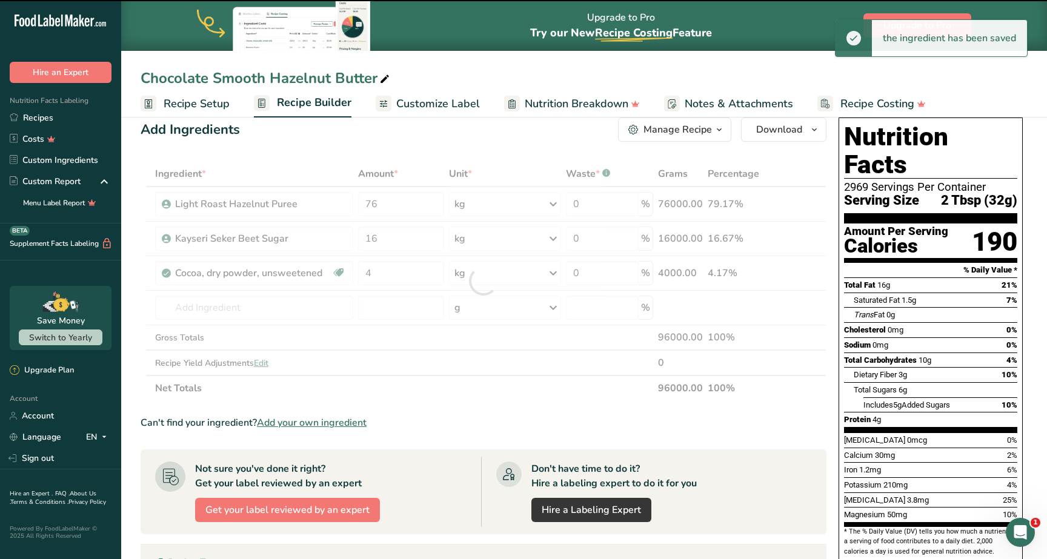
click at [411, 125] on div "Add Ingredients Manage Recipe Delete Recipe Duplicate Recipe Scale Recipe Save …" at bounding box center [484, 130] width 686 height 24
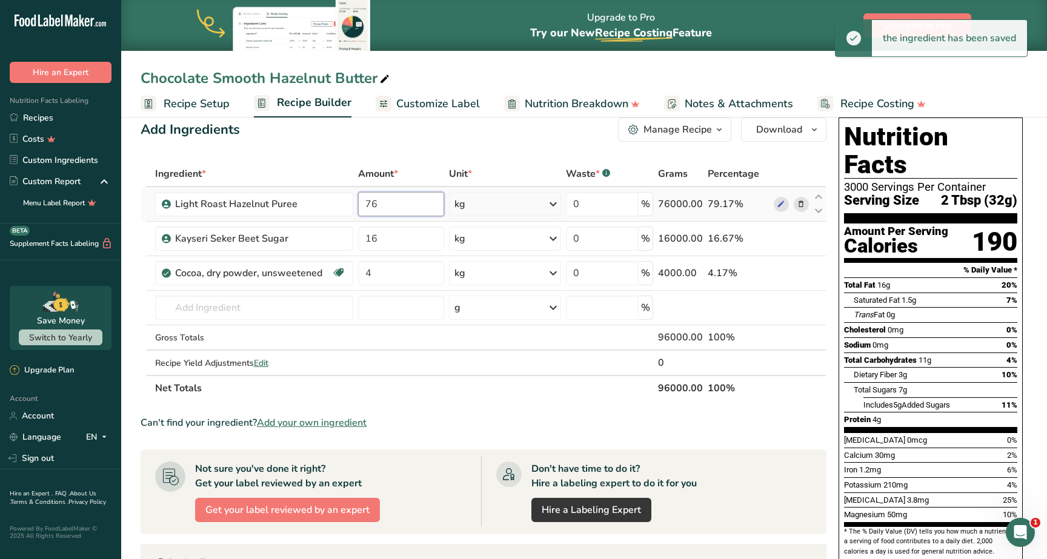
click at [389, 211] on input "76" at bounding box center [401, 204] width 86 height 24
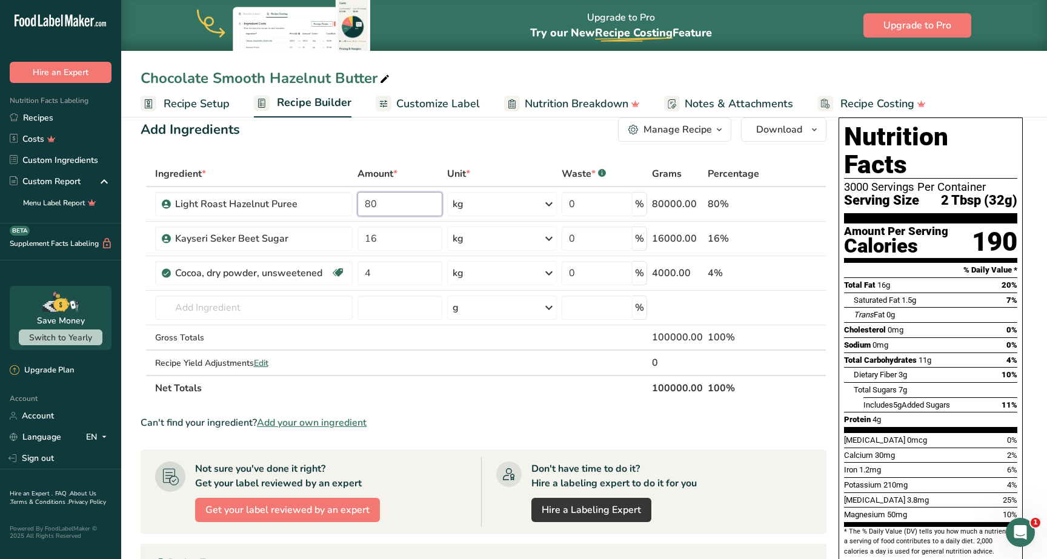
type input "80"
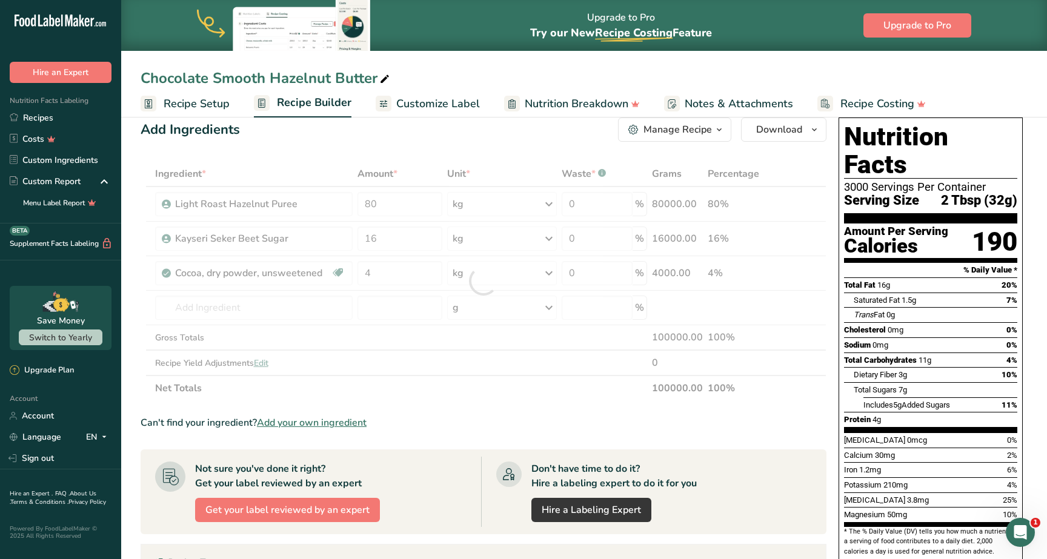
click at [396, 133] on div "Add Ingredients Manage Recipe Delete Recipe Duplicate Recipe Scale Recipe Save …" at bounding box center [484, 130] width 686 height 24
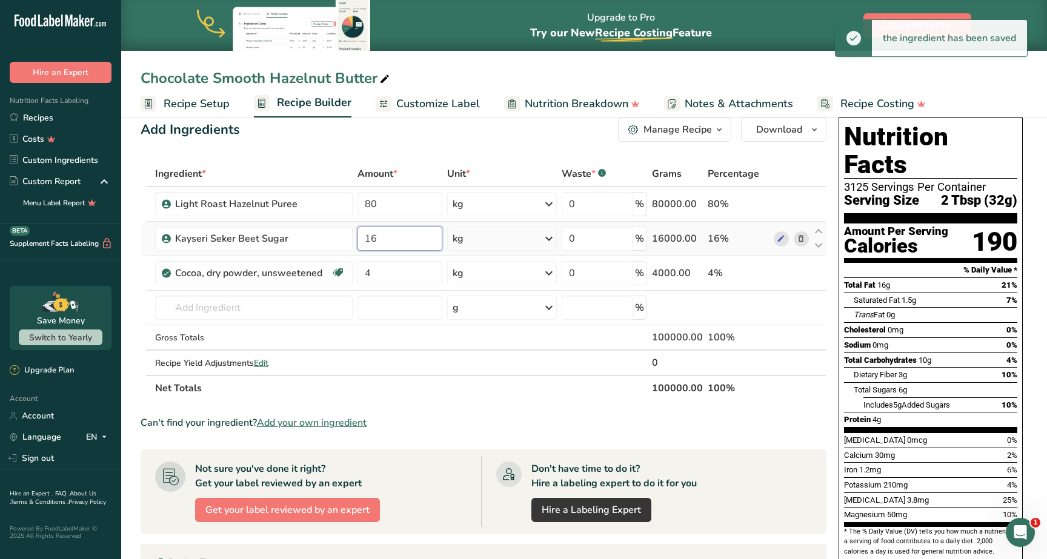
click at [390, 234] on input "16" at bounding box center [400, 239] width 85 height 24
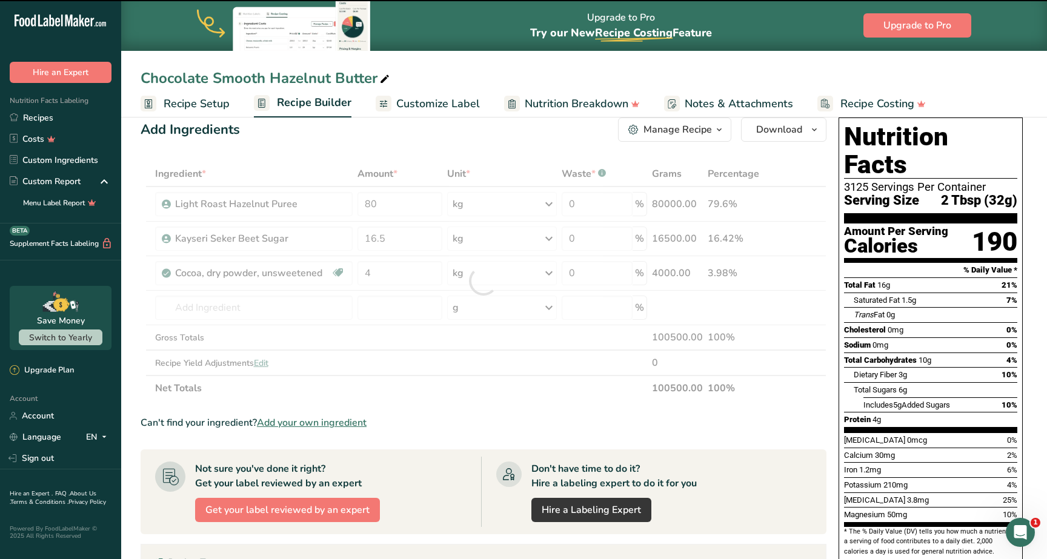
click at [420, 170] on div "Ingredient * Amount * Unit * Waste * .a-a{fill:#347362;}.b-a{fill:#fff;} Grams …" at bounding box center [484, 281] width 686 height 240
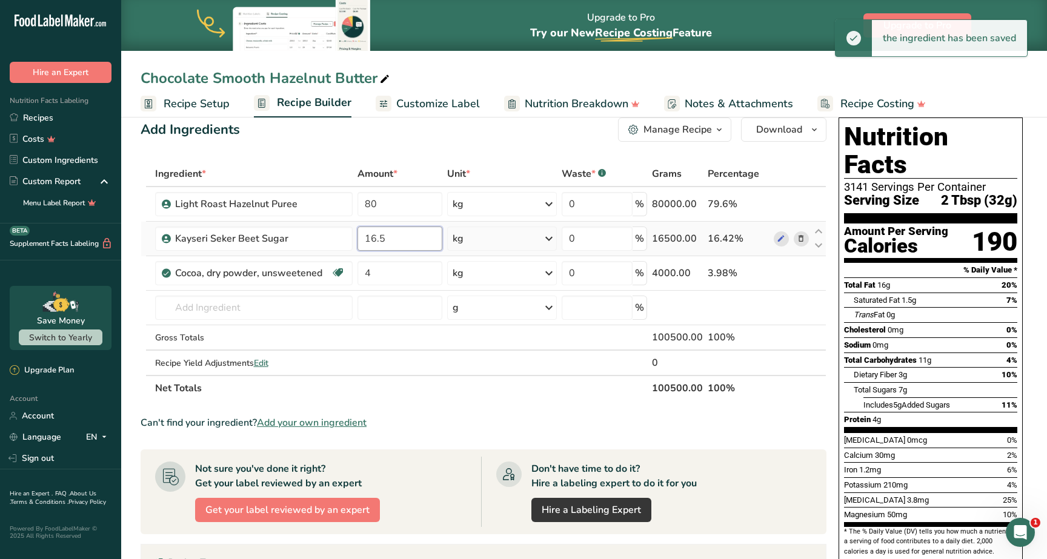
click at [397, 241] on input "16.5" at bounding box center [400, 239] width 85 height 24
type input "17"
click at [391, 211] on div "Ingredient * Amount * Unit * Waste * .a-a{fill:#347362;}.b-a{fill:#fff;} Grams …" at bounding box center [484, 281] width 686 height 240
click at [392, 211] on input "80" at bounding box center [400, 204] width 85 height 24
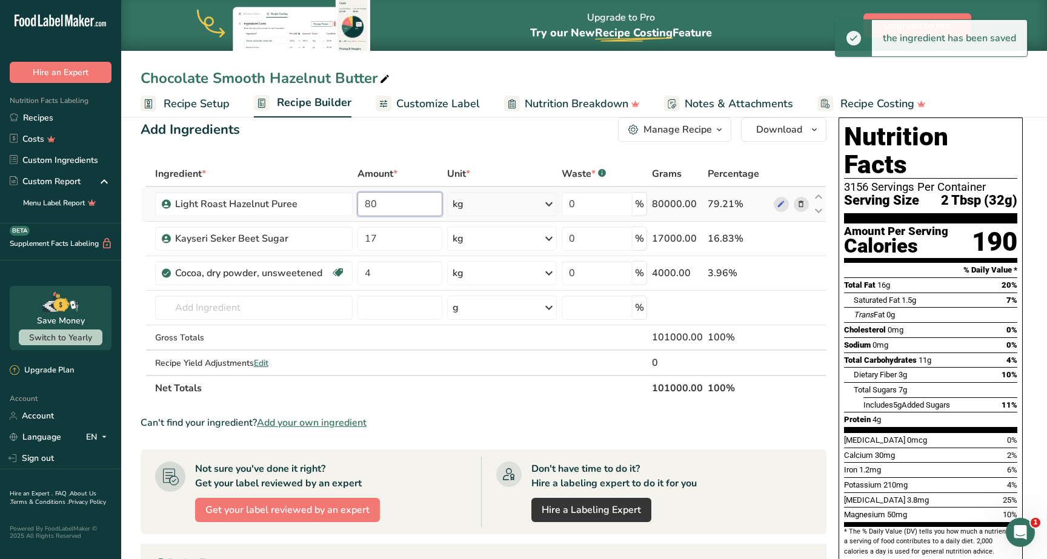
type input "8"
type input "79"
click at [421, 158] on div "Add Ingredients Manage Recipe Delete Recipe Duplicate Recipe Scale Recipe Save …" at bounding box center [487, 450] width 693 height 674
click at [405, 240] on input "17" at bounding box center [400, 239] width 85 height 24
click at [403, 164] on div "Ingredient * Amount * Unit * Waste * .a-a{fill:#347362;}.b-a{fill:#fff;} Grams …" at bounding box center [484, 281] width 686 height 240
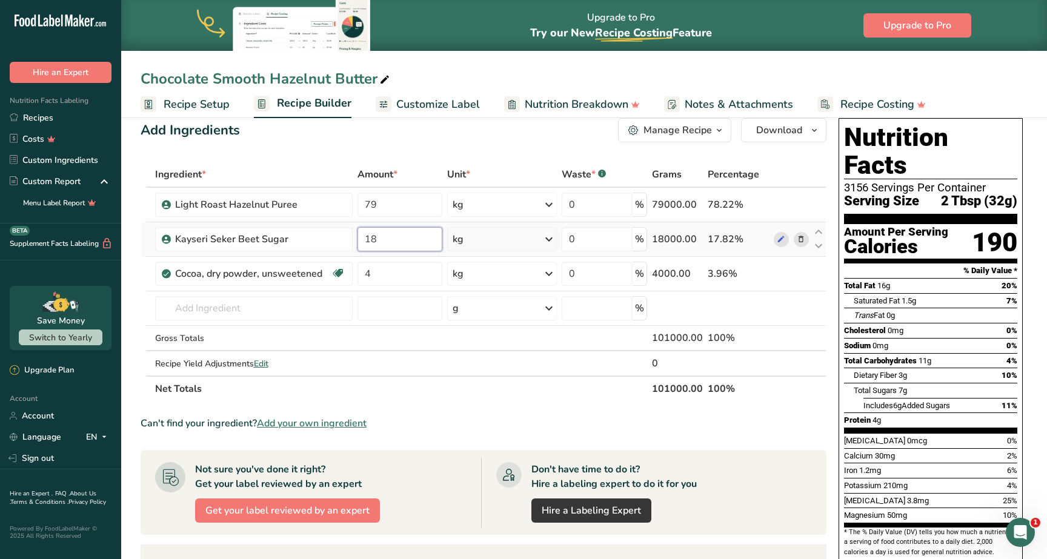
click at [401, 237] on input "18" at bounding box center [400, 239] width 85 height 24
type input "20"
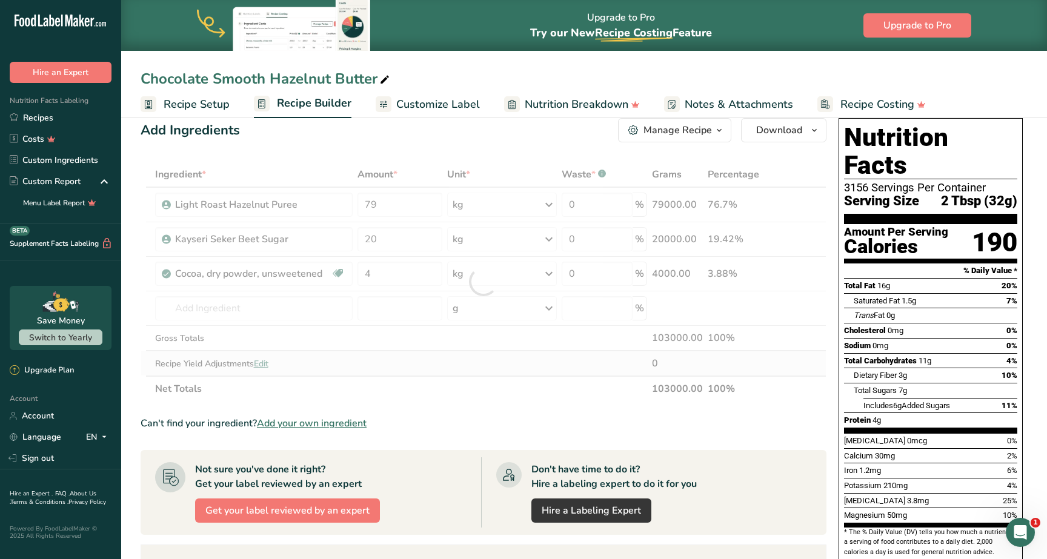
click at [454, 360] on div "Ingredient * Amount * Unit * Waste * .a-a{fill:#347362;}.b-a{fill:#fff;} Grams …" at bounding box center [484, 282] width 686 height 240
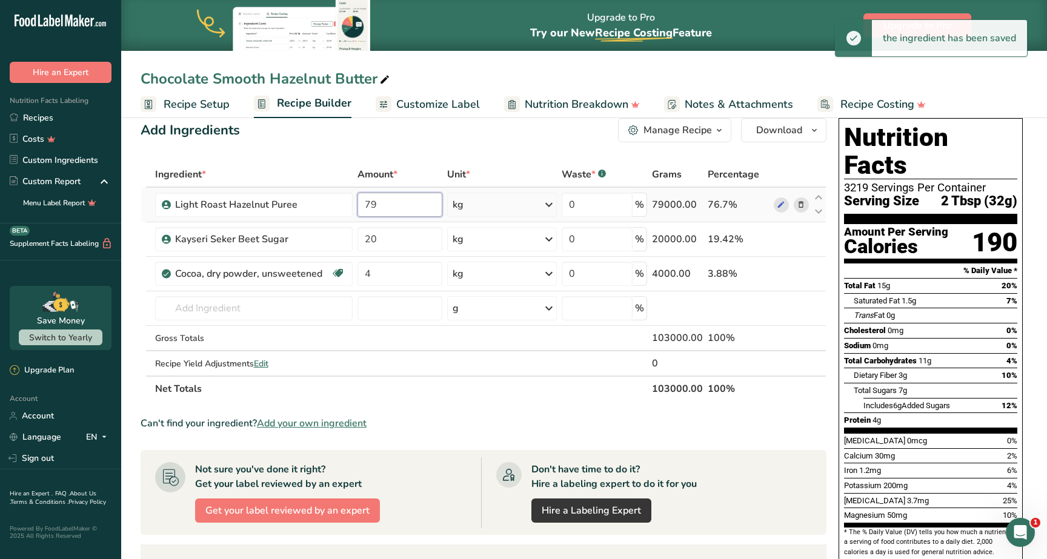
click at [396, 208] on input "79" at bounding box center [400, 205] width 85 height 24
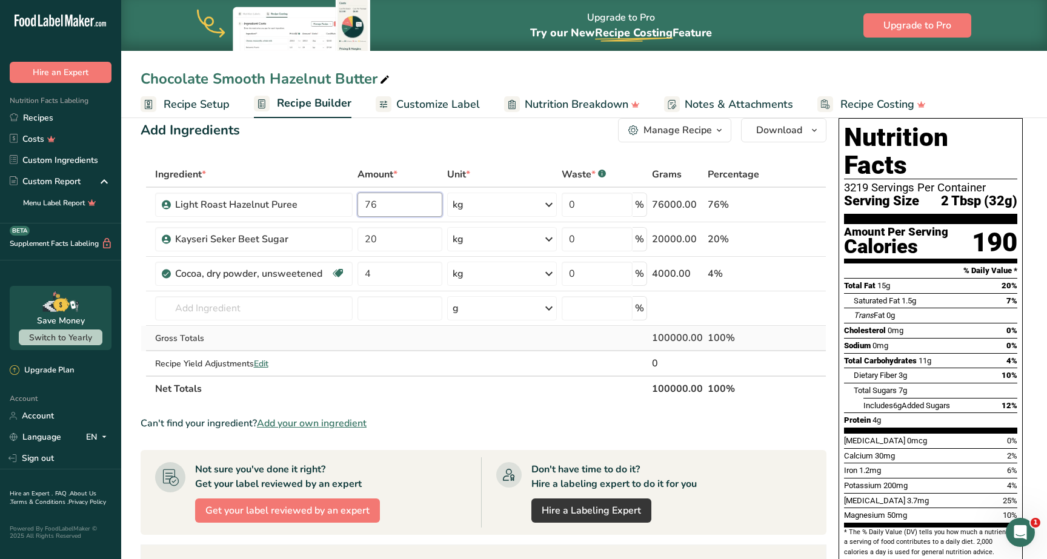
type input "76"
click at [413, 338] on div "Ingredient * Amount * Unit * Waste * .a-a{fill:#347362;}.b-a{fill:#fff;} Grams …" at bounding box center [484, 282] width 686 height 240
click at [393, 249] on input "20" at bounding box center [400, 239] width 85 height 24
type input "19.5"
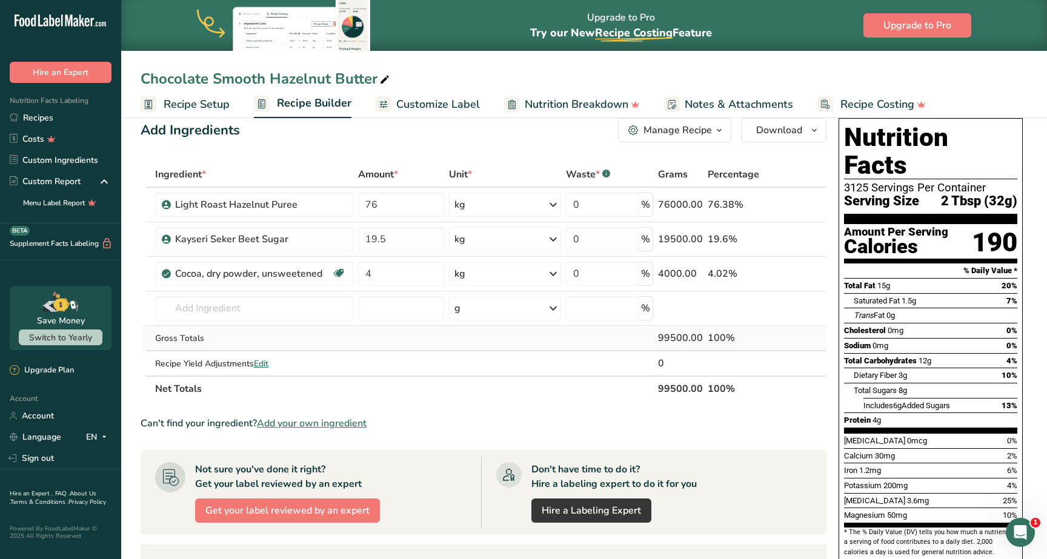
click at [445, 339] on div "Ingredient * Amount * Unit * Waste * .a-a{fill:#347362;}.b-a{fill:#fff;} Grams …" at bounding box center [484, 282] width 686 height 240
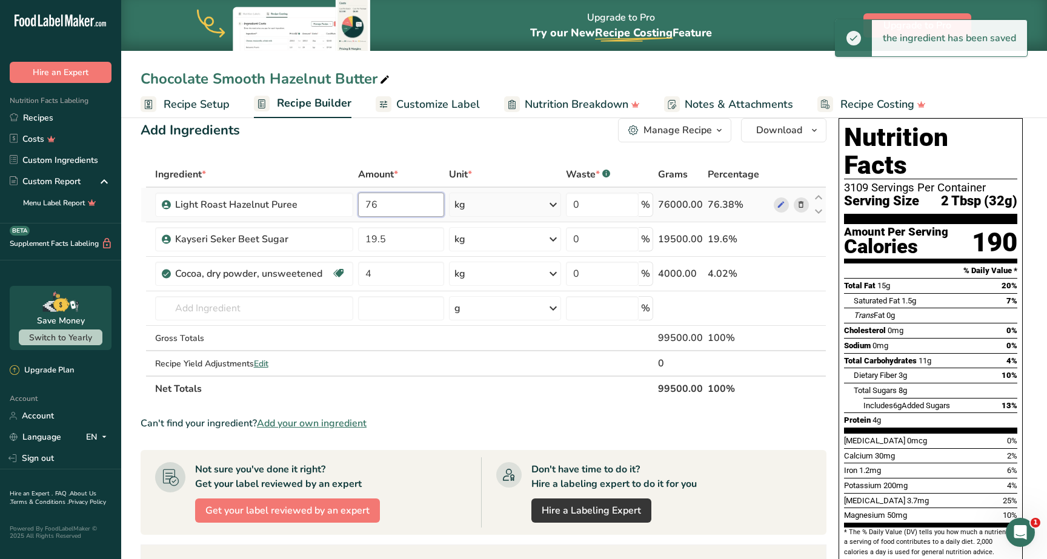
click at [396, 204] on input "76" at bounding box center [401, 205] width 86 height 24
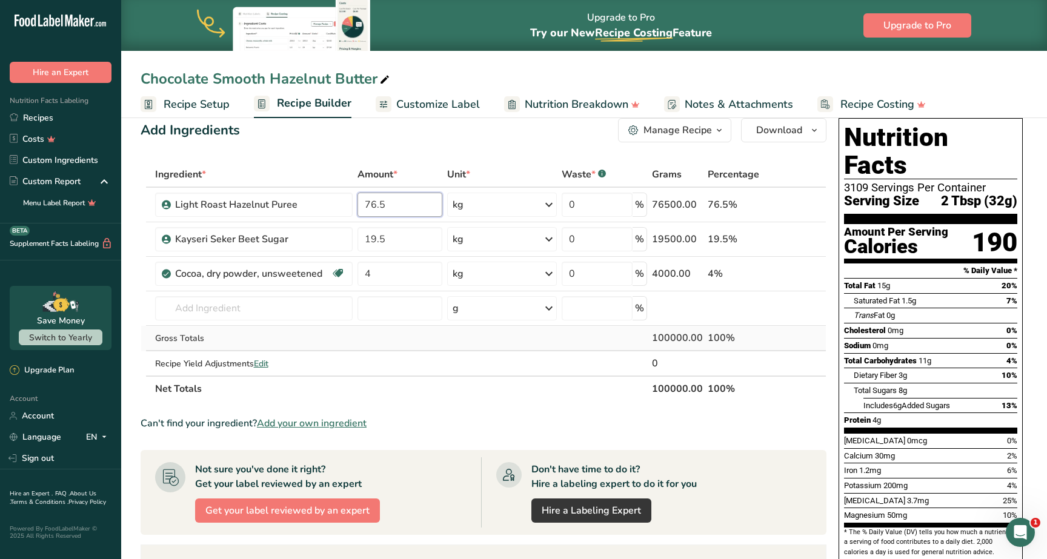
type input "76.5"
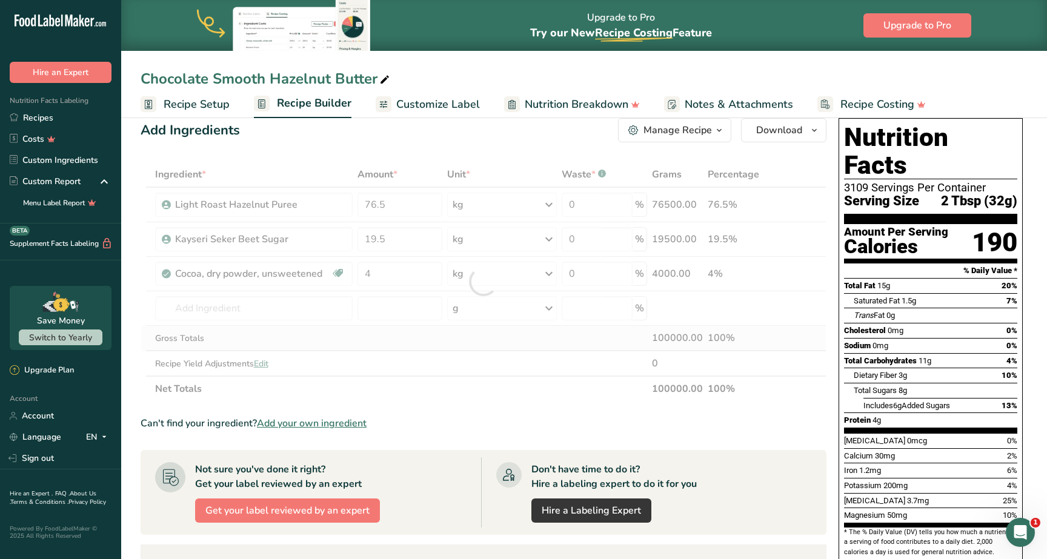
click at [412, 331] on div "Ingredient * Amount * Unit * Waste * .a-a{fill:#347362;}.b-a{fill:#fff;} Grams …" at bounding box center [484, 282] width 686 height 240
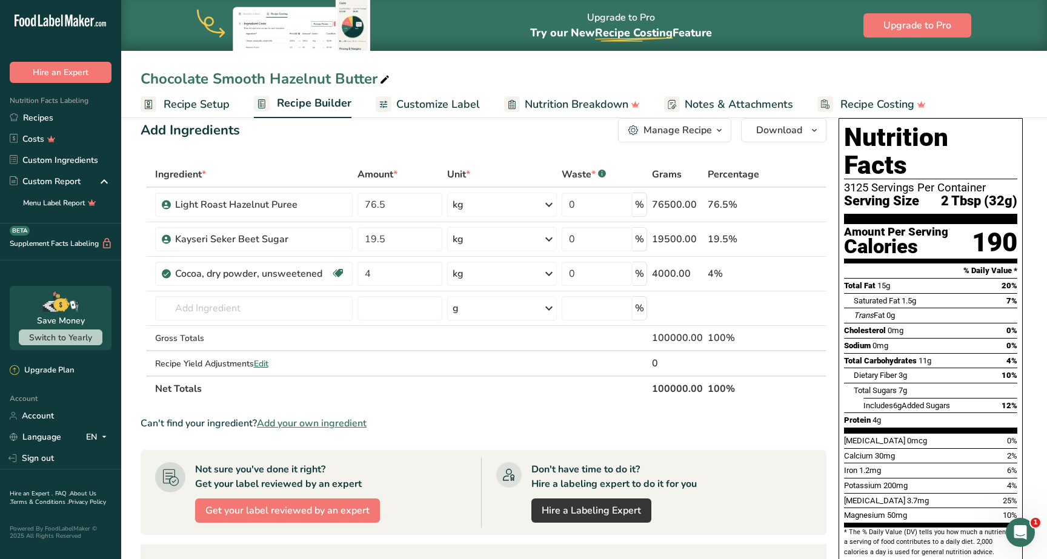
click at [219, 110] on span "Recipe Setup" at bounding box center [197, 104] width 66 height 16
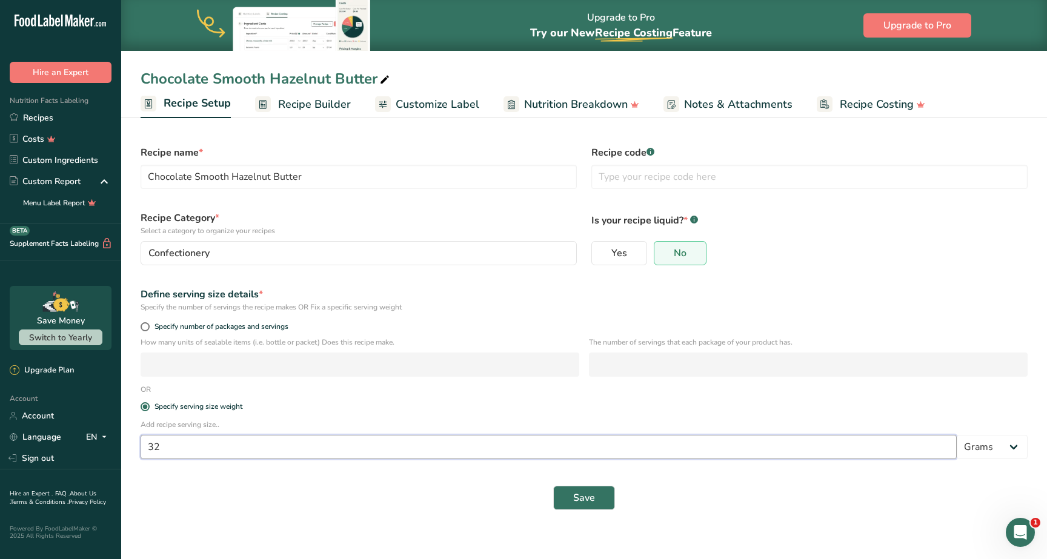
click at [241, 458] on input "32" at bounding box center [549, 447] width 816 height 24
type input "37"
click at [596, 504] on button "Save" at bounding box center [584, 498] width 62 height 24
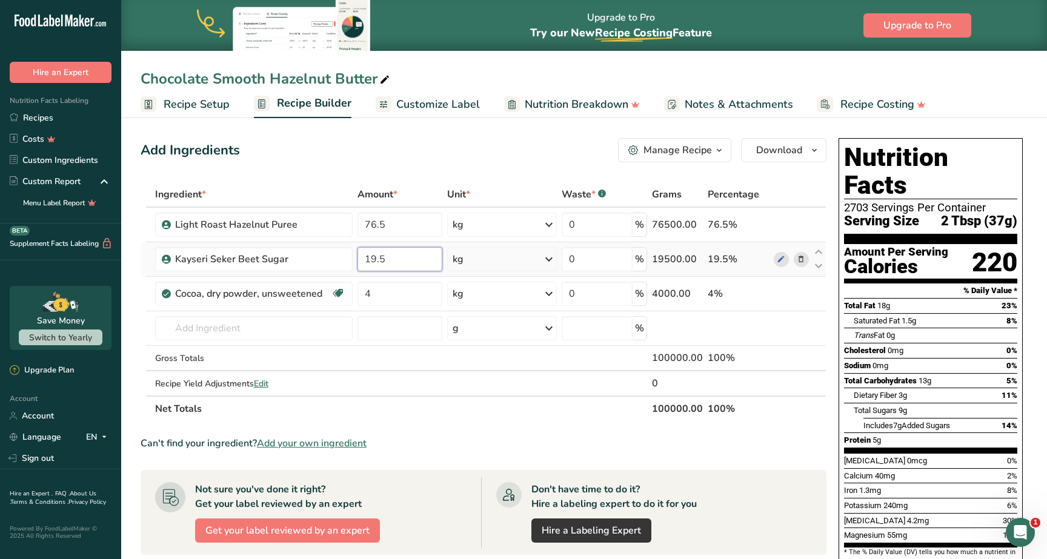
click at [434, 261] on input "19.5" at bounding box center [400, 259] width 85 height 24
type input "19"
click at [409, 223] on div "Ingredient * Amount * Unit * Waste * .a-a{fill:#347362;}.b-a{fill:#fff;} Grams …" at bounding box center [484, 302] width 686 height 240
type input "77"
click at [472, 416] on div "Ingredient * Amount * Unit * Waste * .a-a{fill:#347362;}.b-a{fill:#fff;} Grams …" at bounding box center [484, 302] width 686 height 240
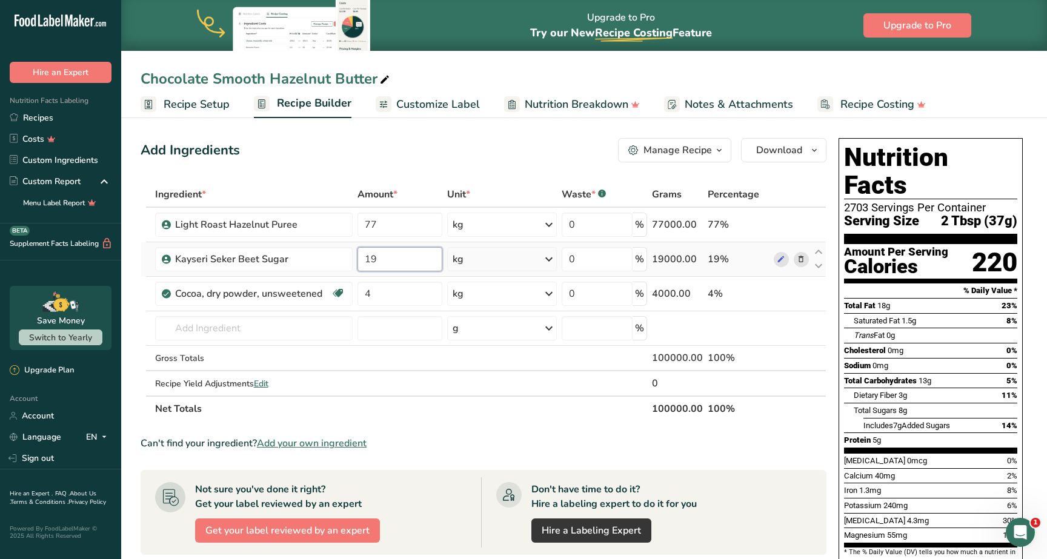
click at [390, 258] on input "19" at bounding box center [400, 259] width 85 height 24
type input "18"
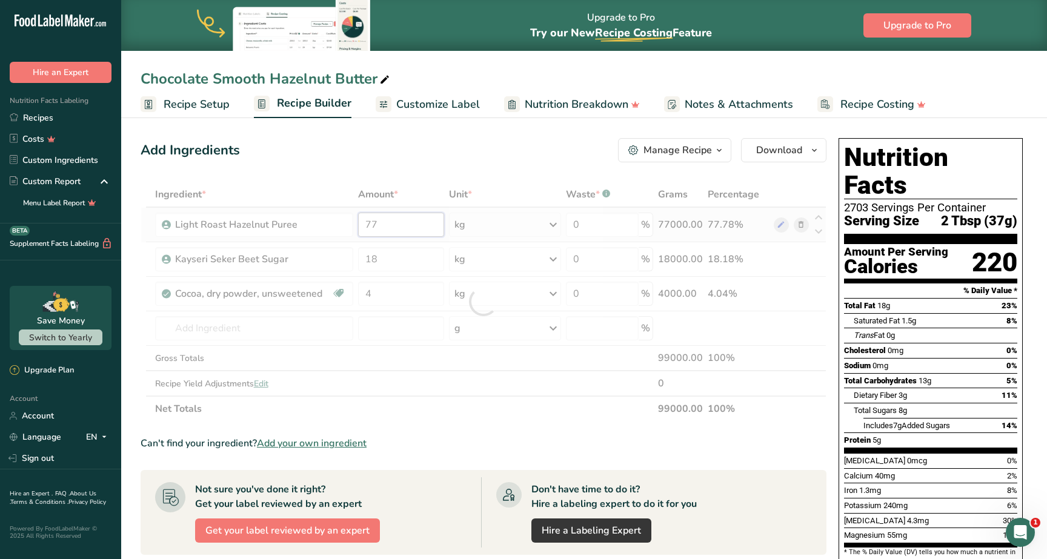
click at [388, 227] on div "Ingredient * Amount * Unit * Waste * .a-a{fill:#347362;}.b-a{fill:#fff;} Grams …" at bounding box center [484, 302] width 686 height 240
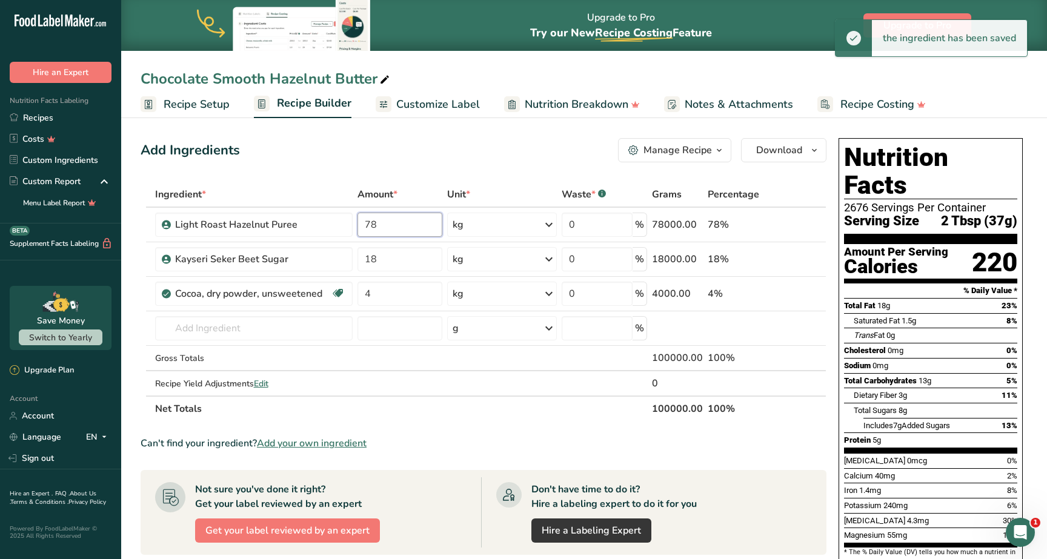
type input "78"
click at [499, 399] on div "Ingredient * Amount * Unit * Waste * .a-a{fill:#347362;}.b-a{fill:#fff;} Grams …" at bounding box center [484, 302] width 686 height 240
click at [392, 258] on input "18" at bounding box center [400, 259] width 85 height 24
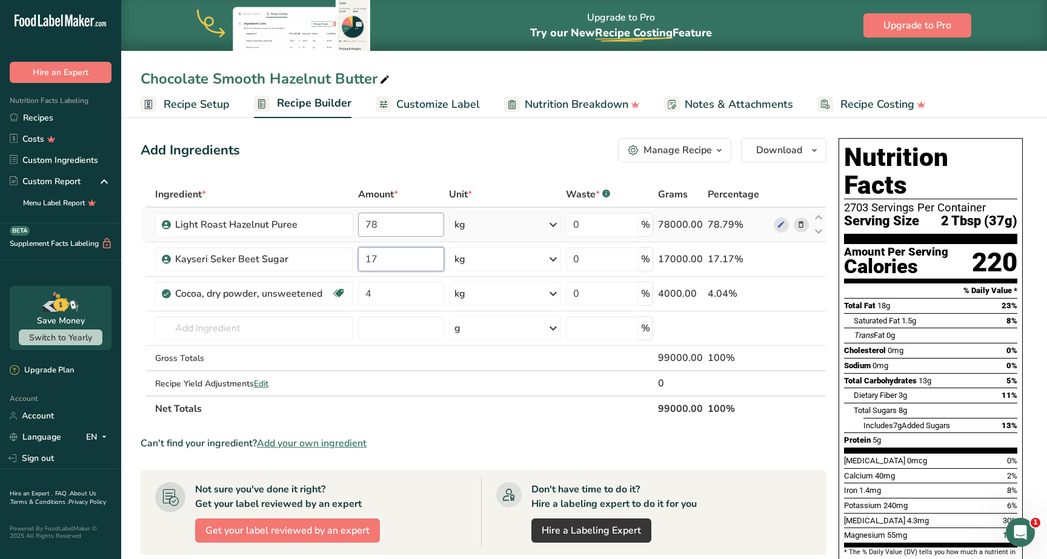
type input "17"
click at [393, 231] on div "Ingredient * Amount * Unit * Waste * .a-a{fill:#347362;}.b-a{fill:#fff;} Grams …" at bounding box center [484, 302] width 686 height 240
type input "79"
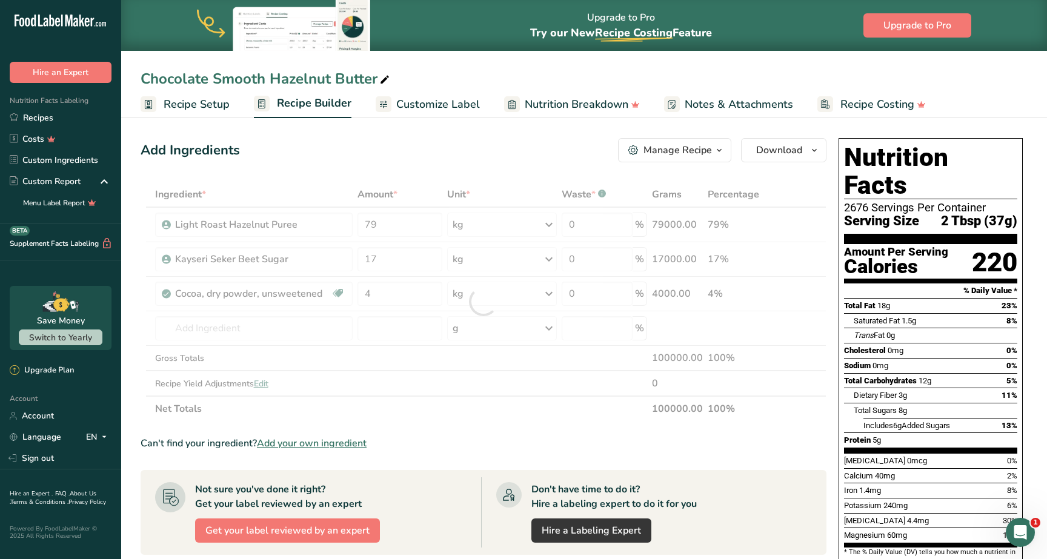
click at [492, 422] on section "Ingredient * Amount * Unit * Waste * .a-a{fill:#347362;}.b-a{fill:#fff;} Grams …" at bounding box center [484, 485] width 686 height 606
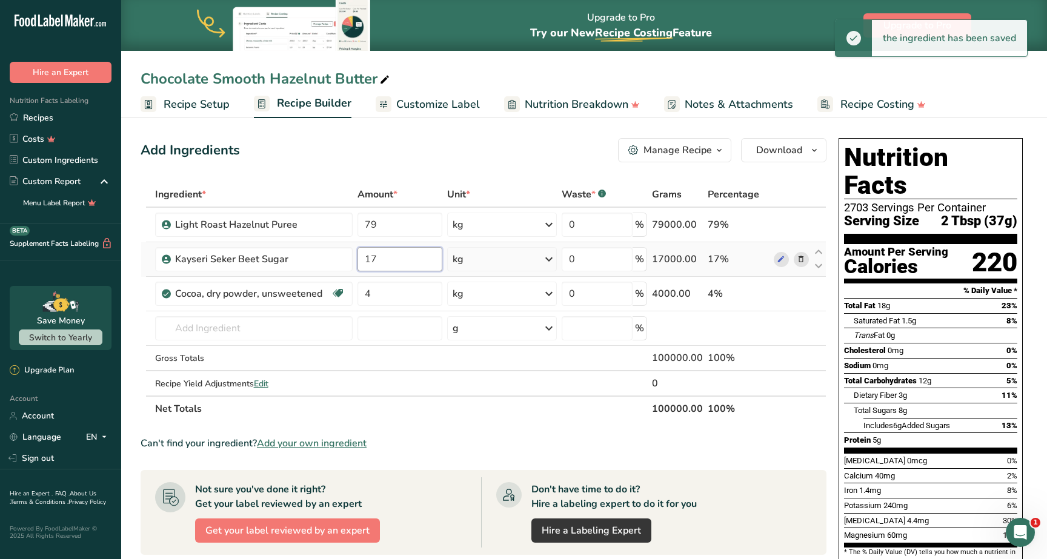
click at [384, 261] on input "17" at bounding box center [400, 259] width 85 height 24
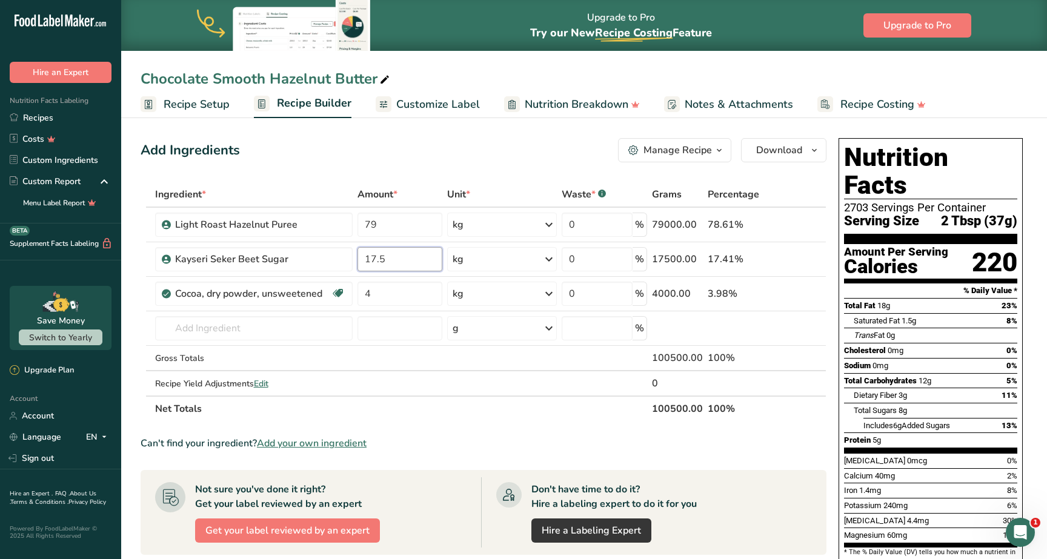
type input "17.5"
click at [432, 418] on div "Ingredient * Amount * Unit * Waste * .a-a{fill:#347362;}.b-a{fill:#fff;} Grams …" at bounding box center [484, 302] width 686 height 240
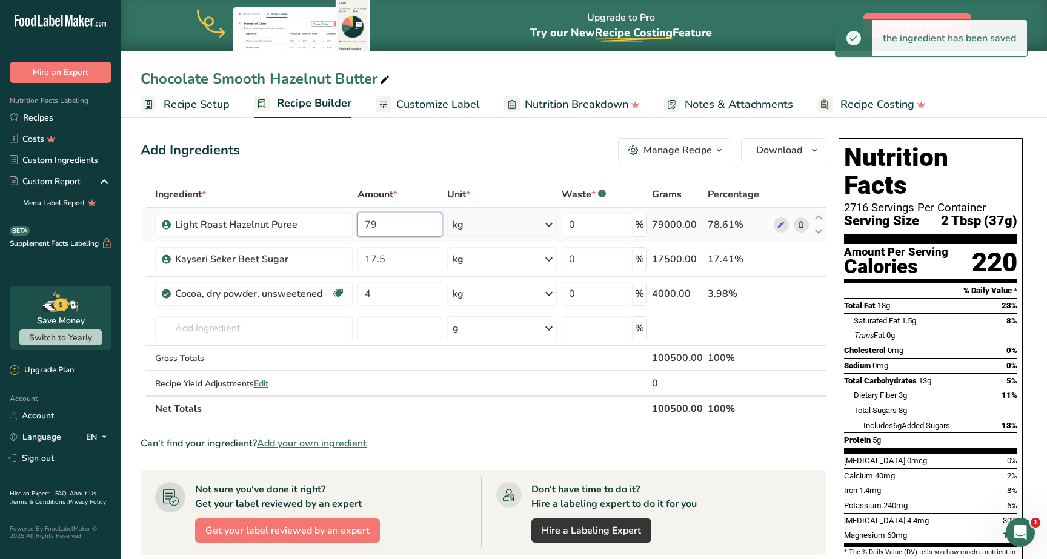
click at [385, 224] on input "79" at bounding box center [400, 225] width 85 height 24
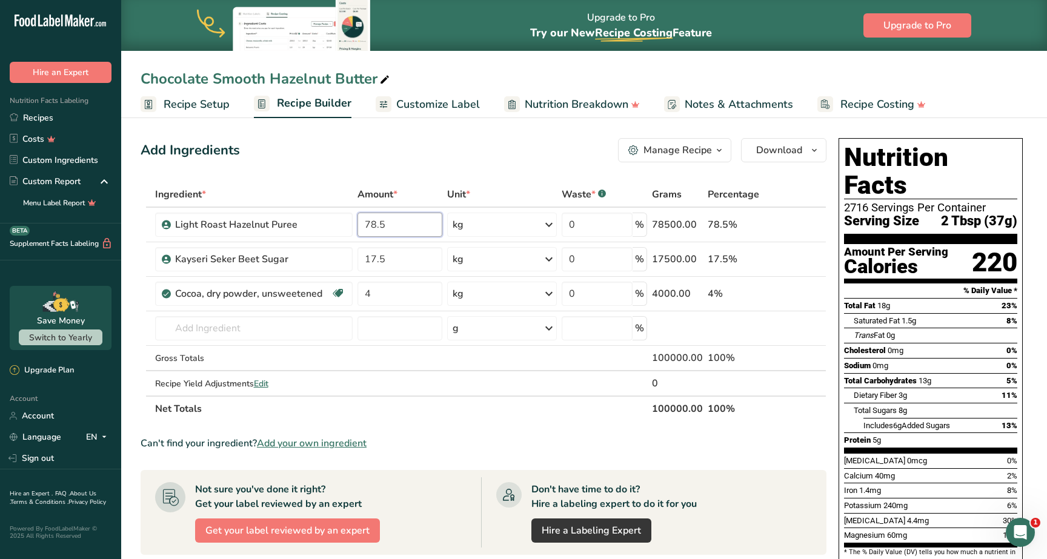
type input "78.5"
click at [458, 434] on section "Ingredient * Amount * Unit * Waste * .a-a{fill:#347362;}.b-a{fill:#fff;} Grams …" at bounding box center [484, 485] width 686 height 606
click at [379, 251] on input "17.5" at bounding box center [400, 259] width 85 height 24
type input "18"
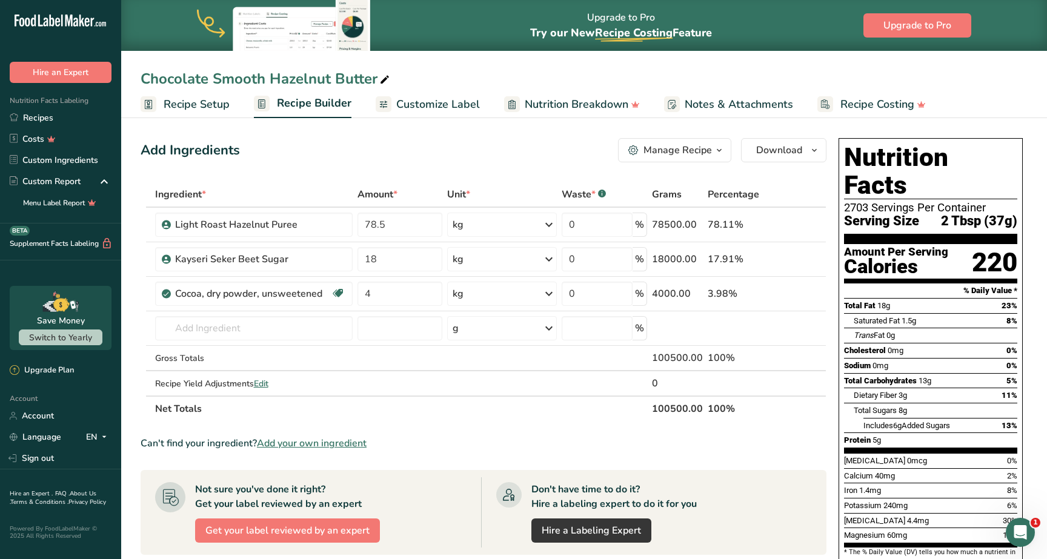
click at [445, 416] on div "Ingredient * Amount * Unit * Waste * .a-a{fill:#347362;}.b-a{fill:#fff;} Grams …" at bounding box center [484, 302] width 686 height 240
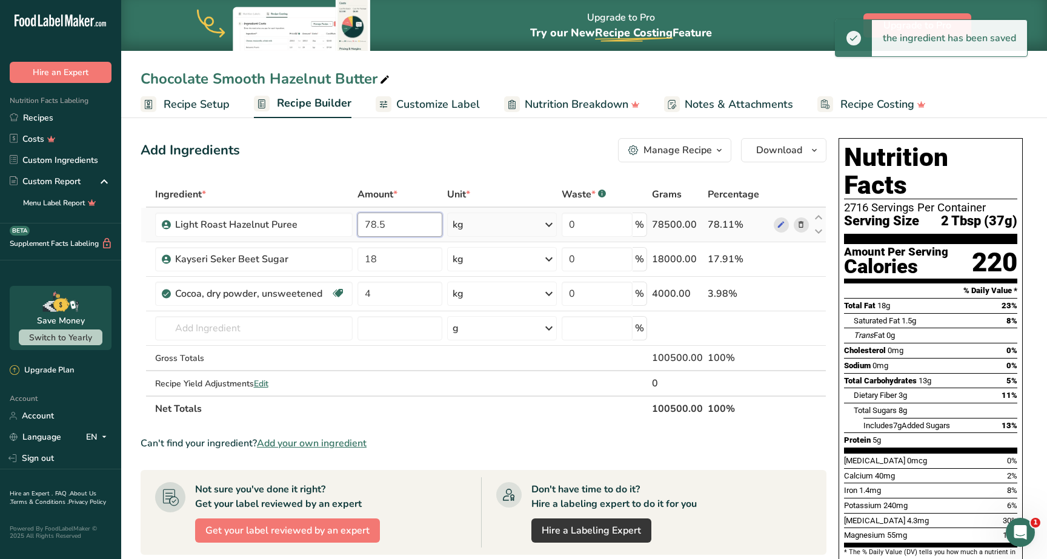
click at [378, 228] on input "78.5" at bounding box center [400, 225] width 85 height 24
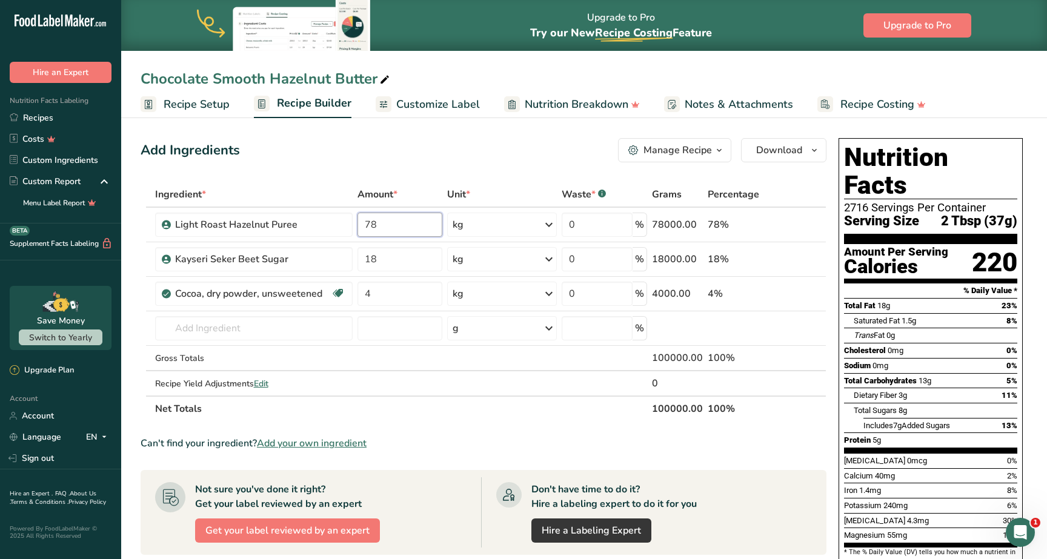
type input "78"
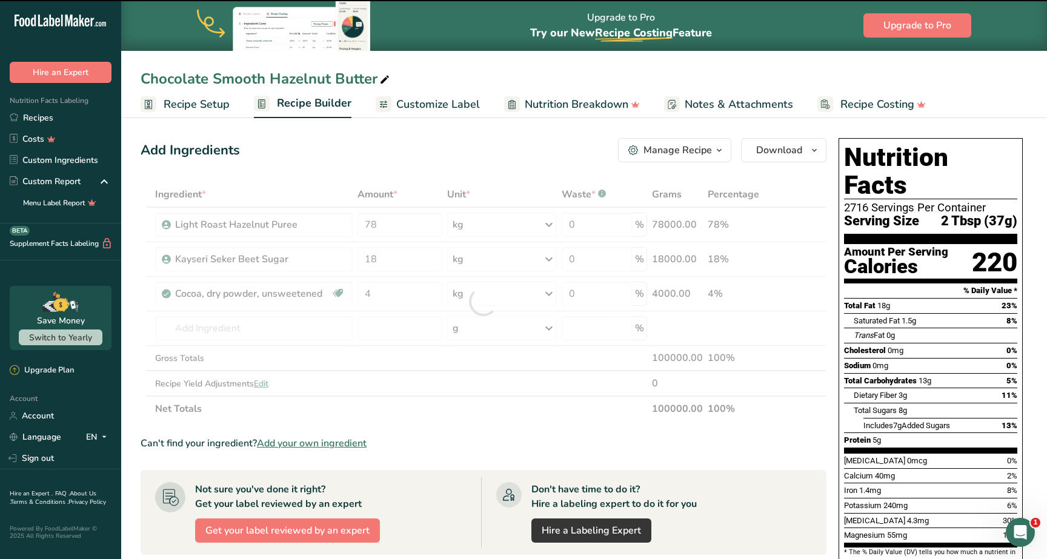
click at [577, 446] on div "Can't find your ingredient? Add your own ingredient" at bounding box center [484, 443] width 686 height 15
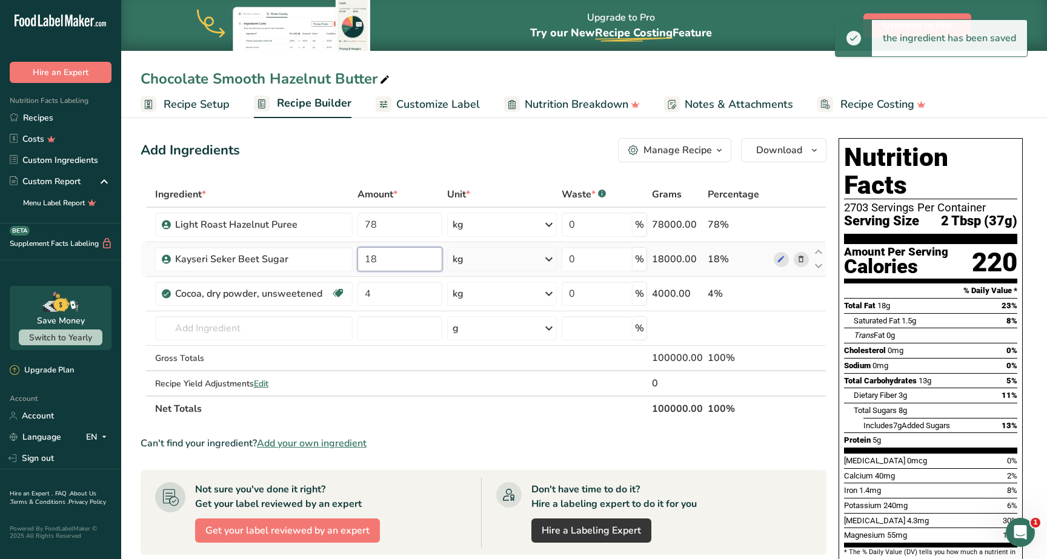
click at [411, 258] on input "18" at bounding box center [400, 259] width 85 height 24
type input "19"
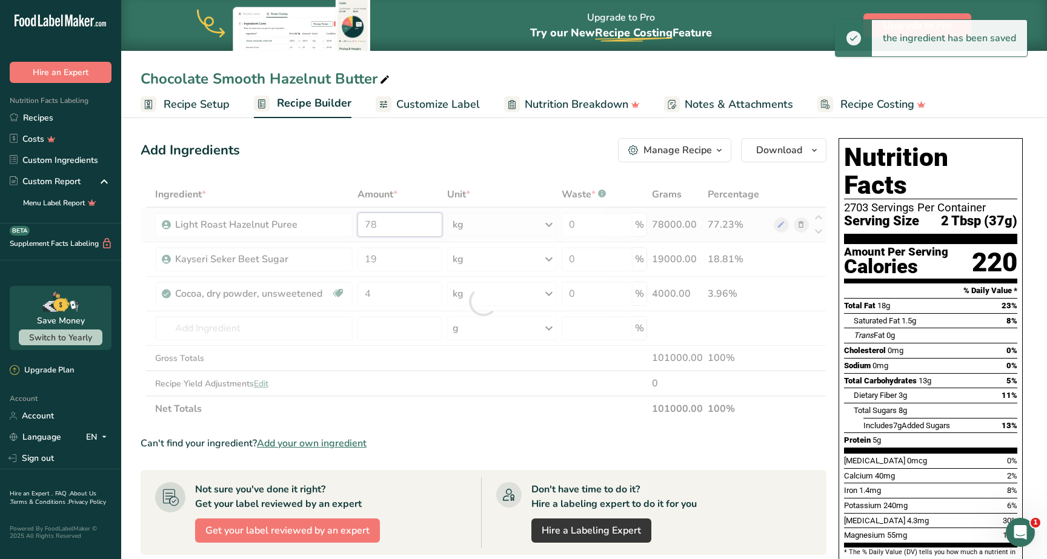
click at [410, 219] on div "Ingredient * Amount * Unit * Waste * .a-a{fill:#347362;}.b-a{fill:#fff;} Grams …" at bounding box center [484, 302] width 686 height 240
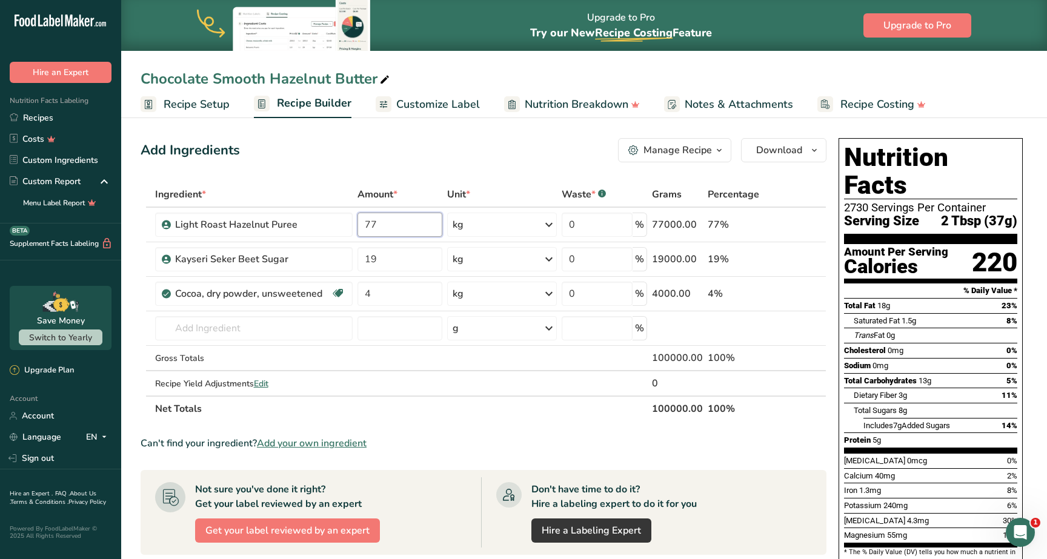
type input "77"
click at [459, 425] on section "Ingredient * Amount * Unit * Waste * .a-a{fill:#347362;}.b-a{fill:#fff;} Grams …" at bounding box center [484, 485] width 686 height 606
